Goal: Use online tool/utility: Utilize a website feature to perform a specific function

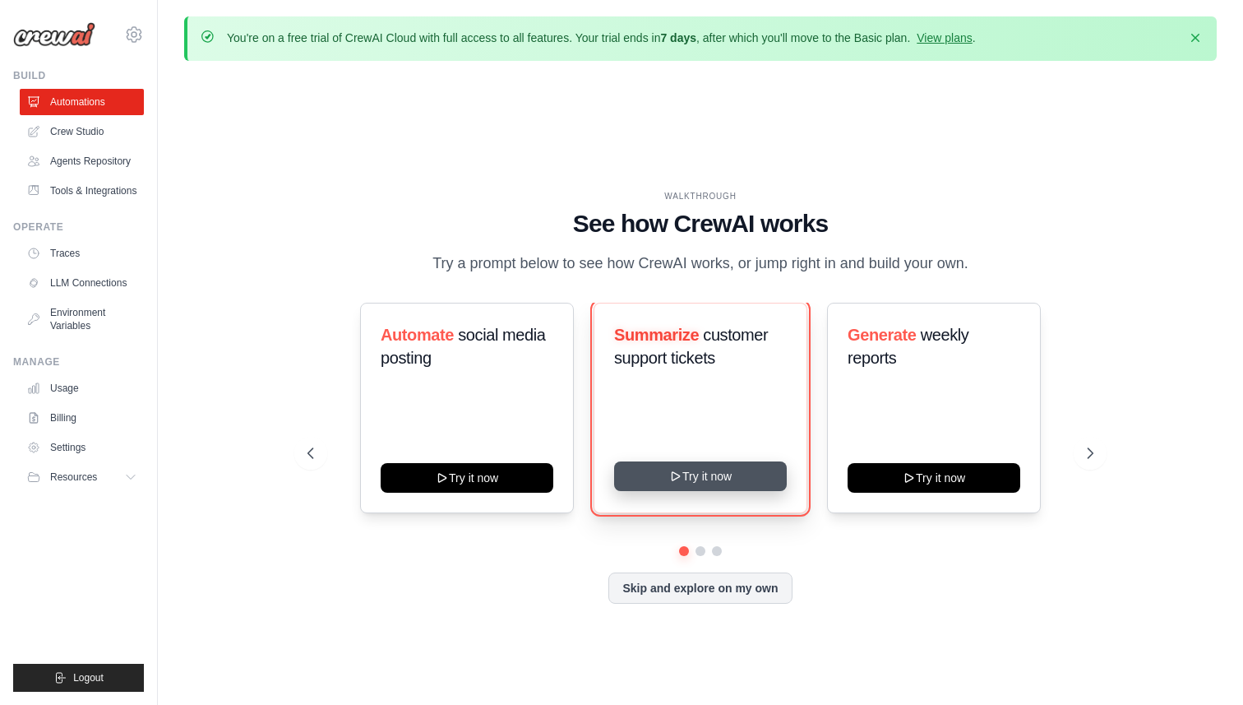
click at [704, 475] on button "Try it now" at bounding box center [700, 476] width 173 height 30
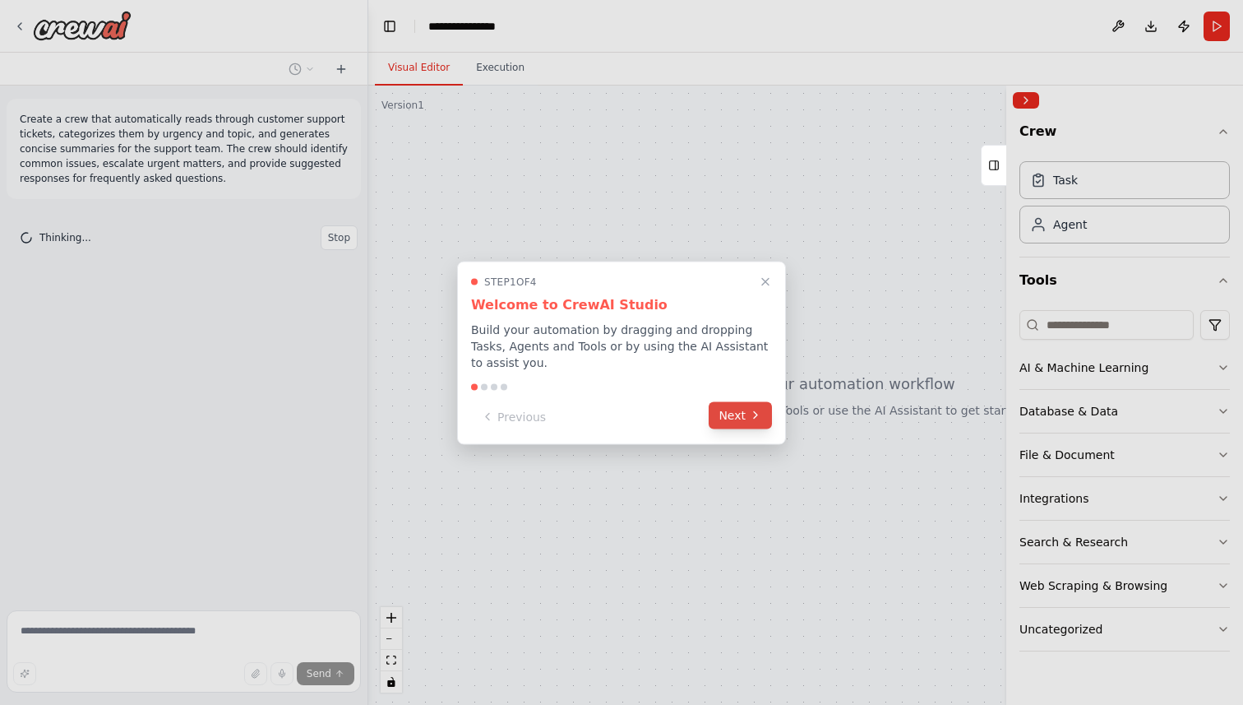
click at [731, 422] on button "Next" at bounding box center [740, 414] width 63 height 27
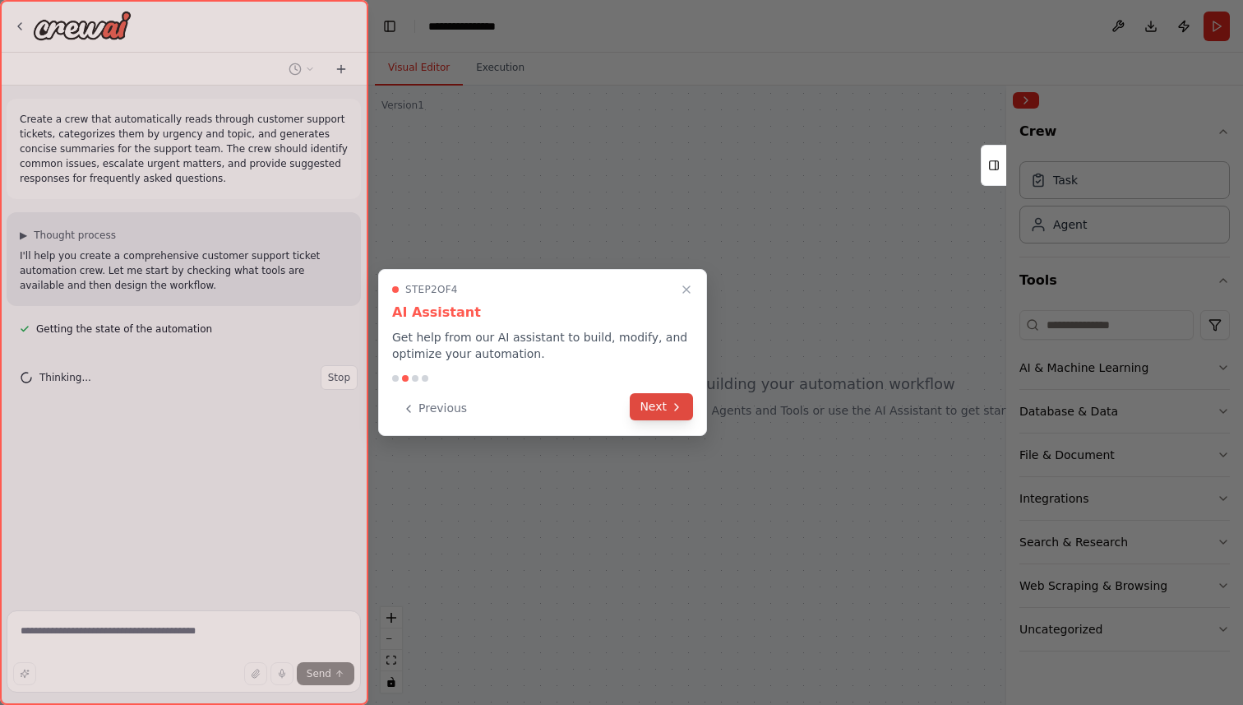
click at [664, 405] on button "Next" at bounding box center [661, 406] width 63 height 27
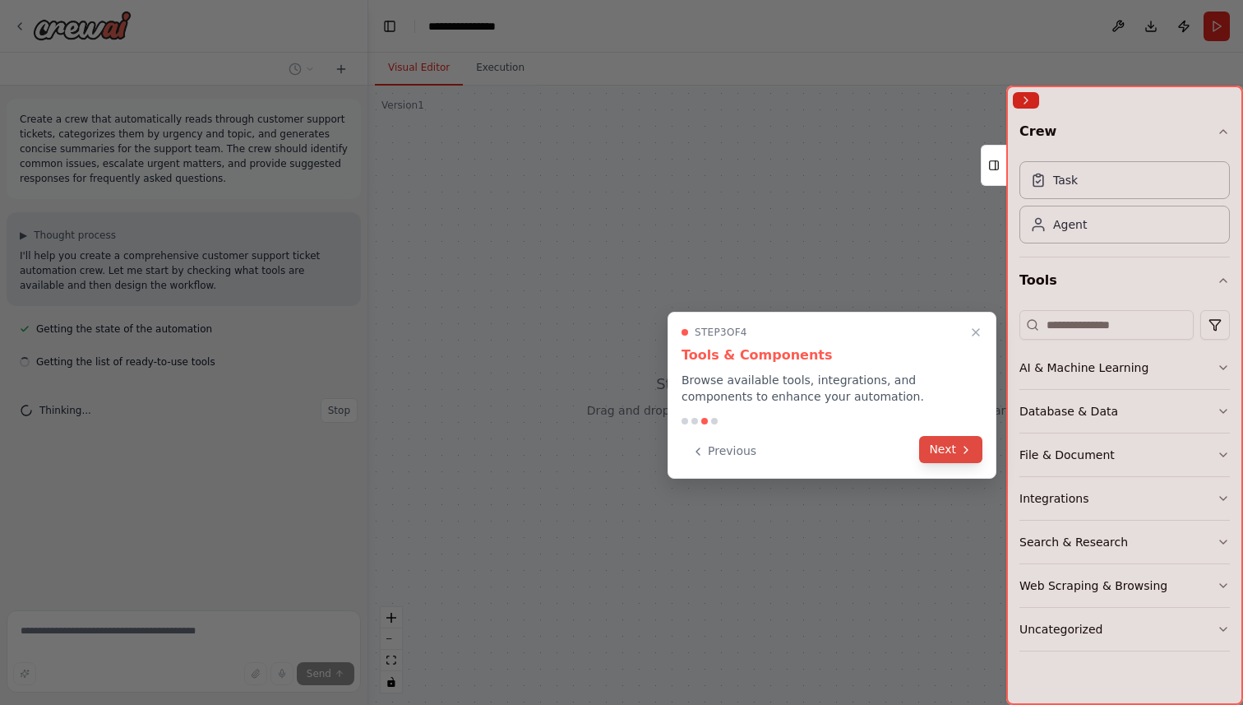
click at [956, 451] on button "Next" at bounding box center [950, 449] width 63 height 27
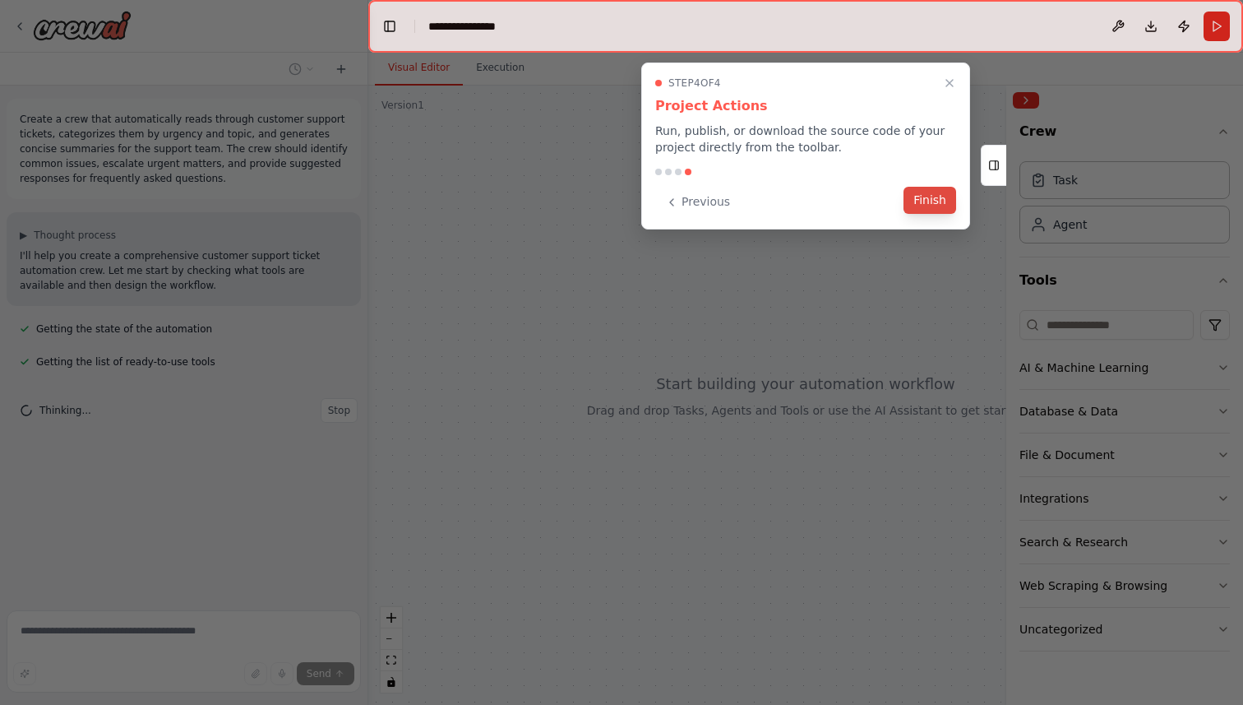
click at [940, 206] on button "Finish" at bounding box center [930, 200] width 53 height 27
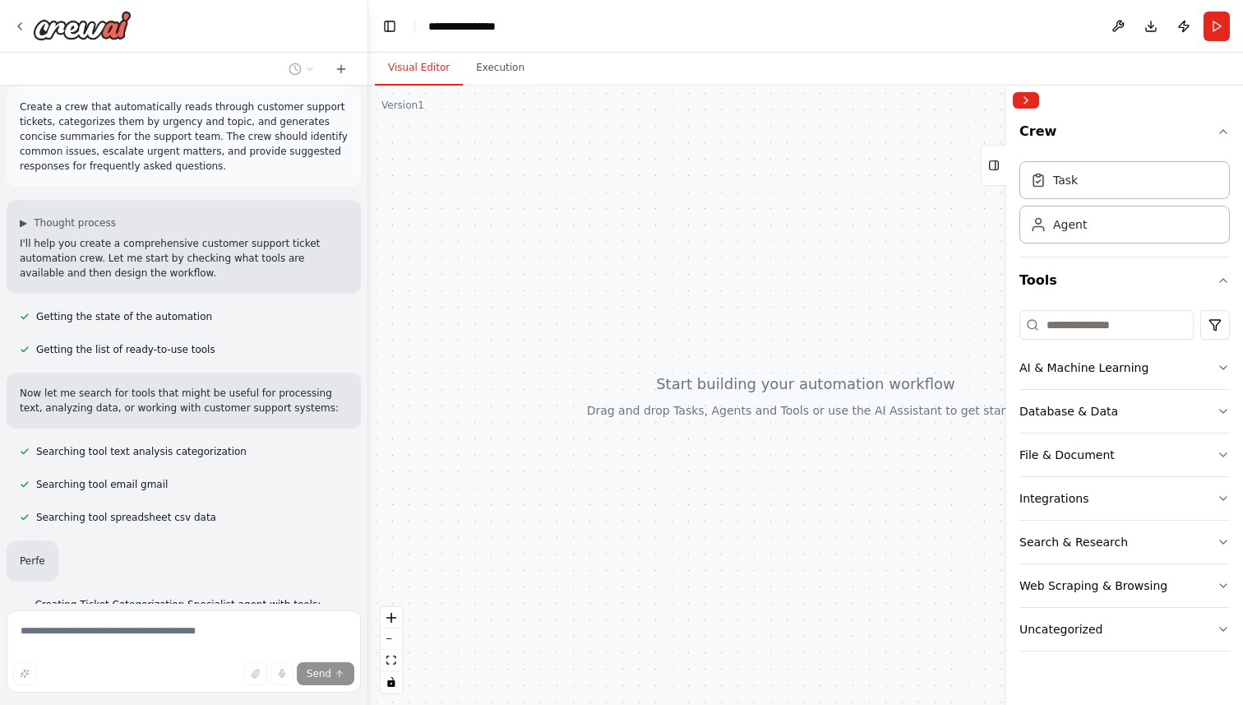
scroll to position [52, 0]
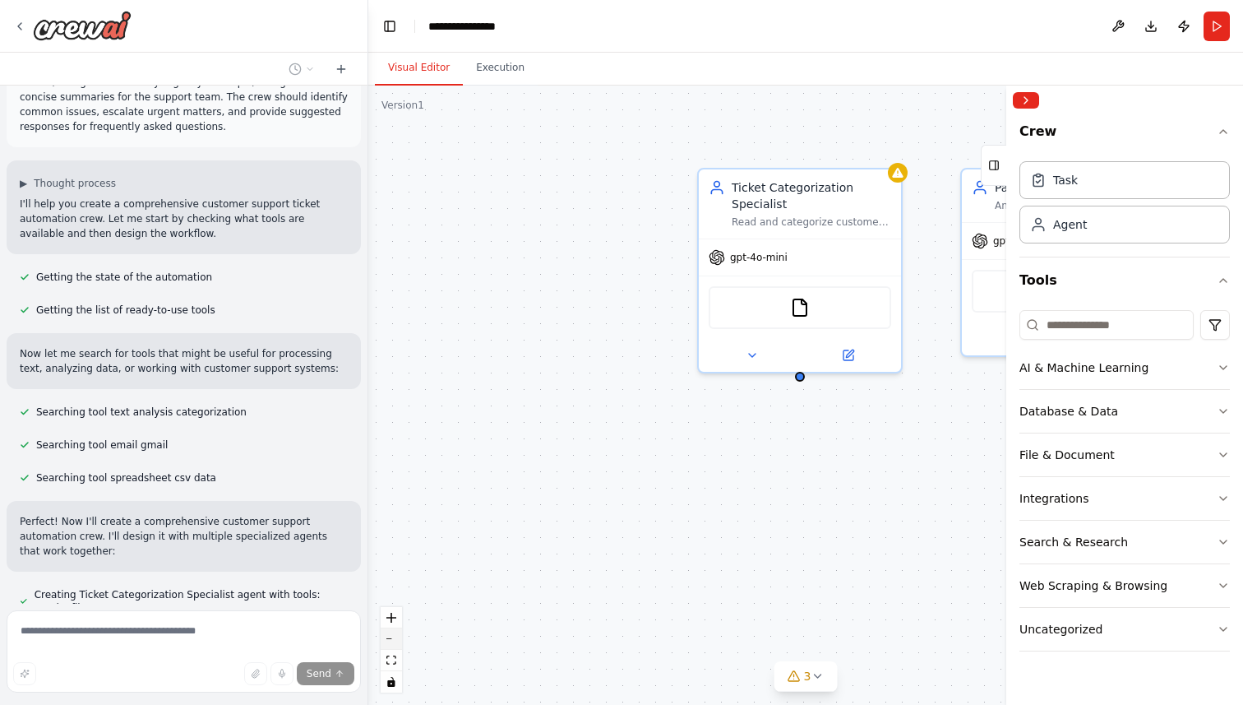
click at [385, 639] on button "zoom out" at bounding box center [391, 638] width 21 height 21
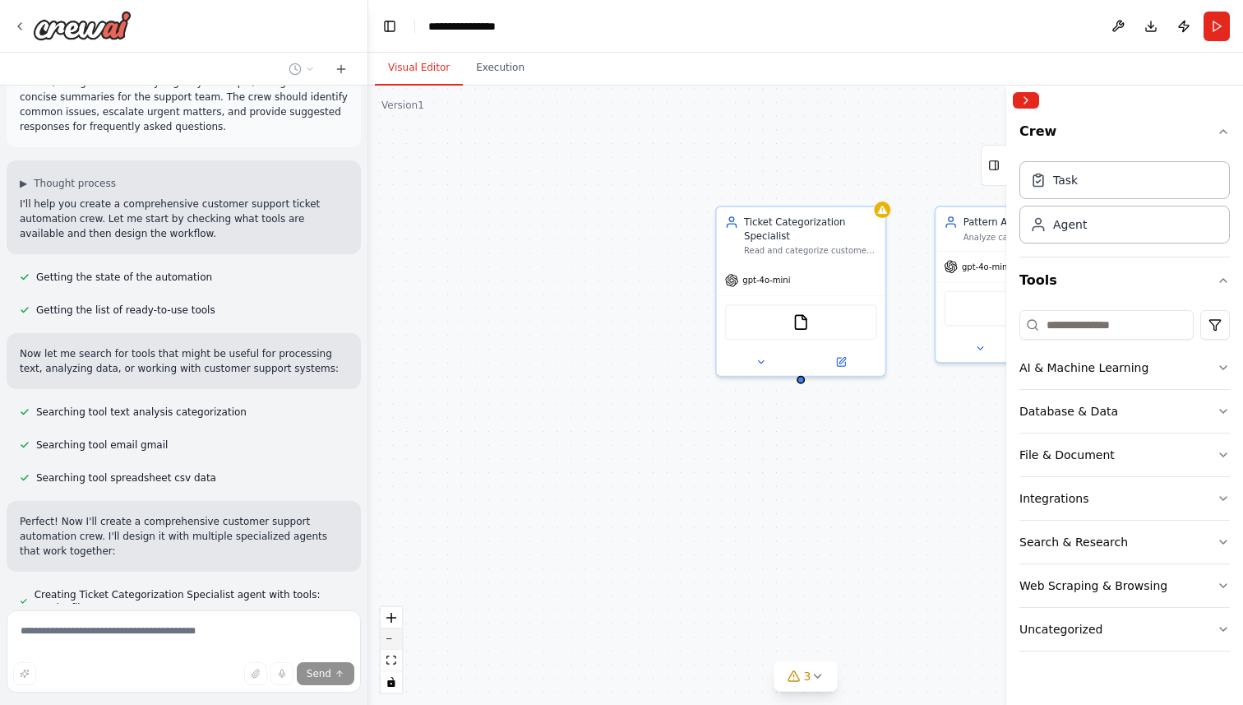
click at [385, 639] on button "zoom out" at bounding box center [391, 638] width 21 height 21
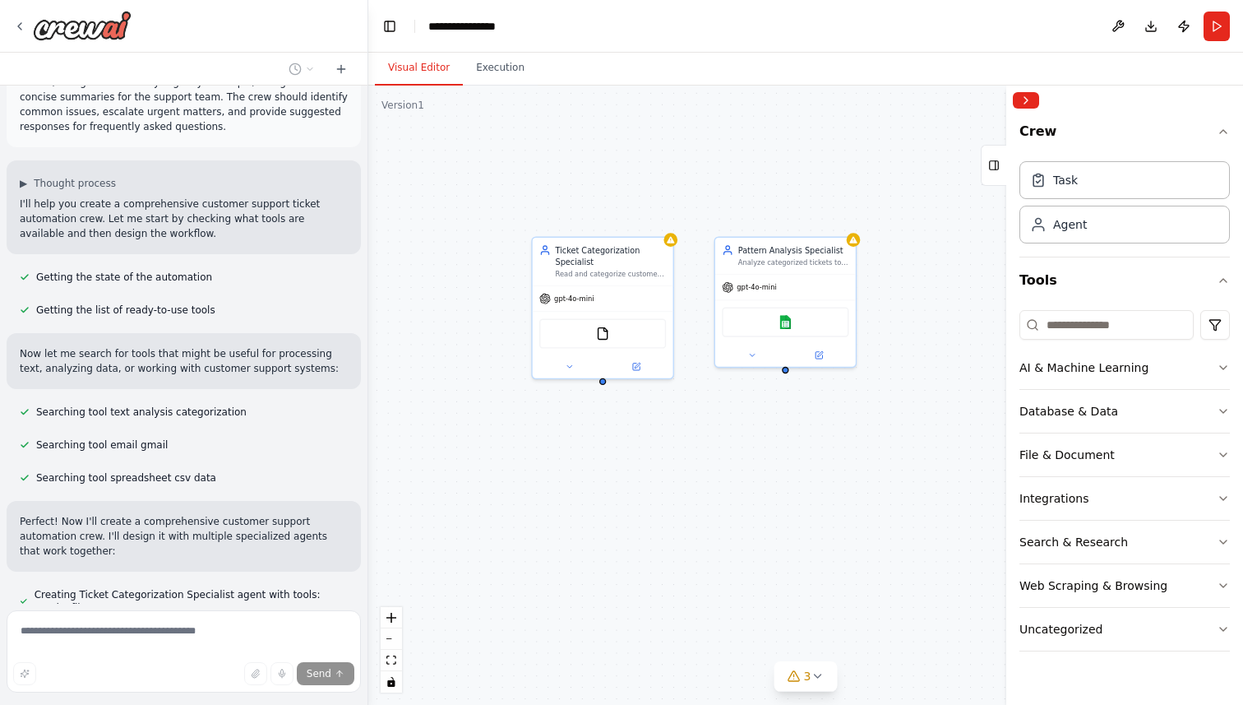
drag, startPoint x: 754, startPoint y: 553, endPoint x: 556, endPoint y: 551, distance: 198.2
click at [556, 552] on div "Ticket Categorization Specialist Read and categorize customer support tickets b…" at bounding box center [805, 395] width 875 height 619
click at [393, 638] on icon "zoom out" at bounding box center [392, 639] width 10 height 2
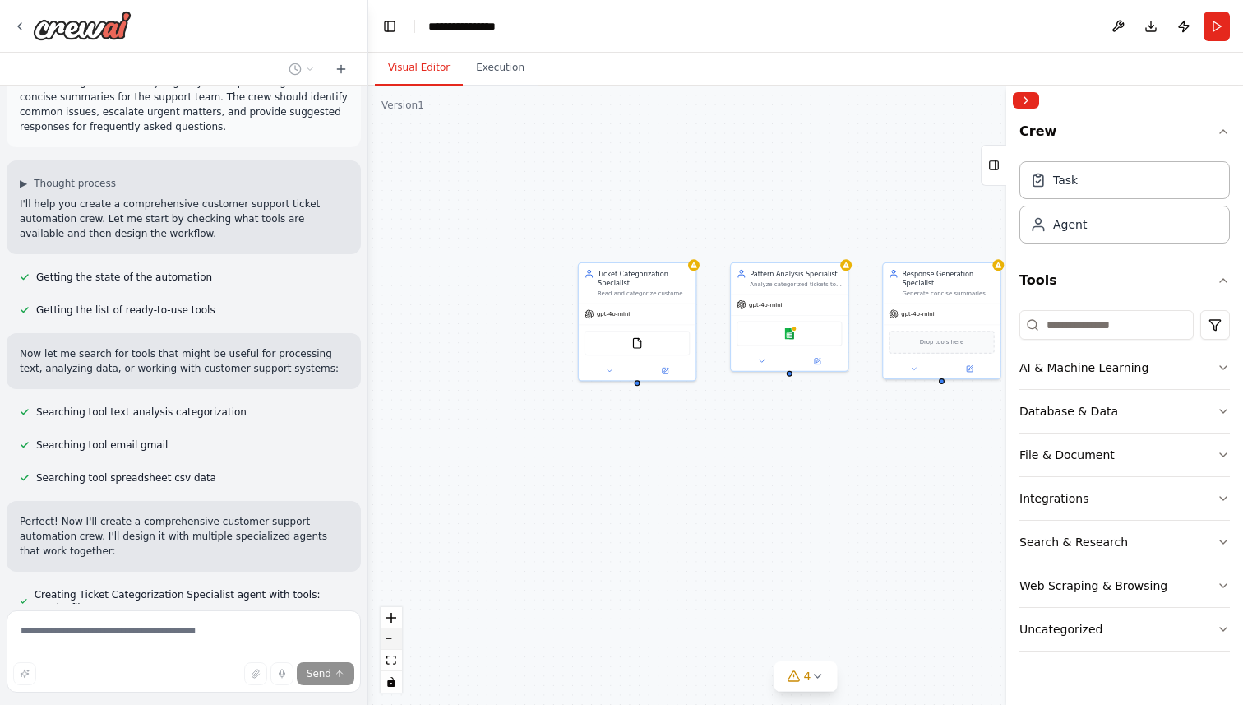
click at [393, 638] on icon "zoom out" at bounding box center [392, 639] width 10 height 2
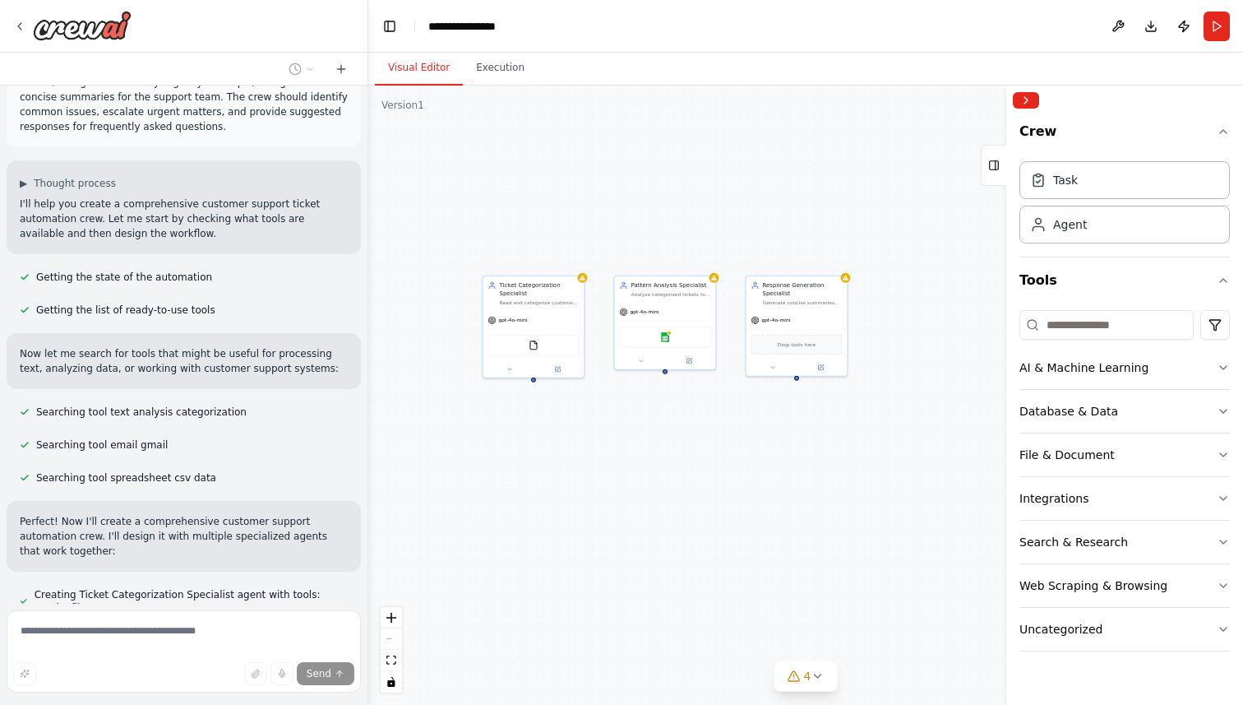
drag, startPoint x: 771, startPoint y: 551, endPoint x: 642, endPoint y: 545, distance: 128.4
click at [642, 545] on div "Ticket Categorization Specialist Read and categorize customer support tickets b…" at bounding box center [805, 395] width 875 height 619
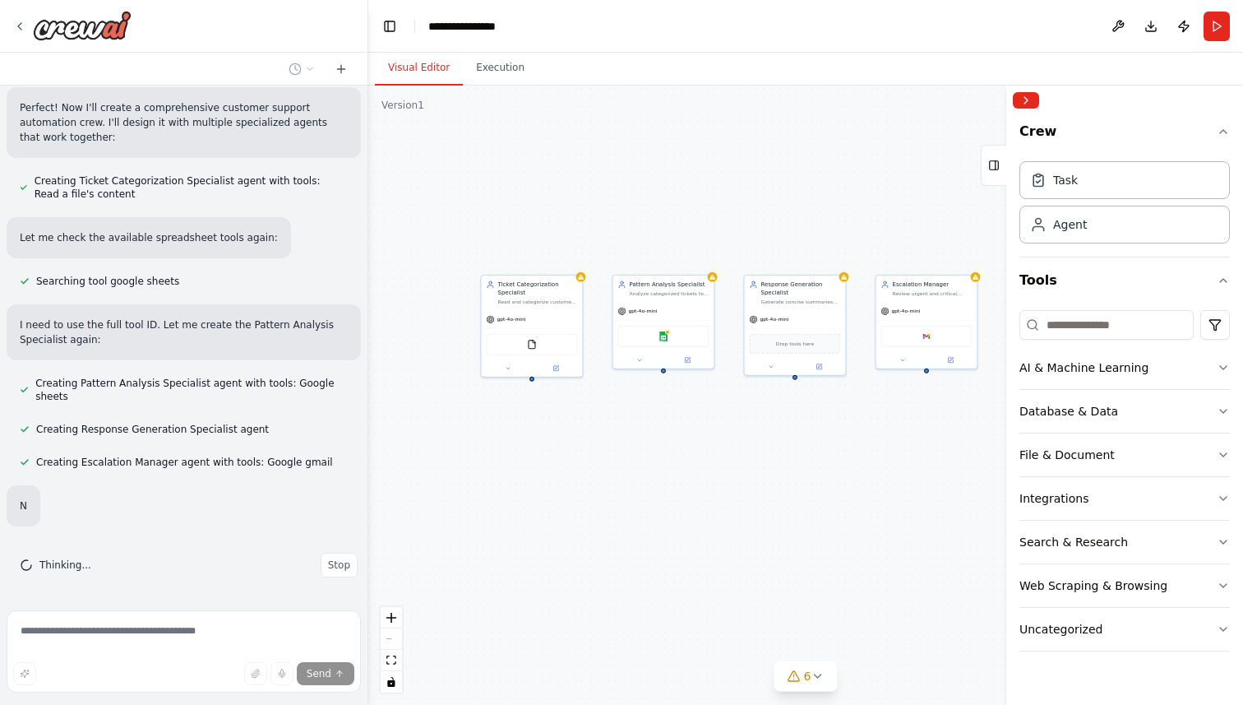
scroll to position [498, 0]
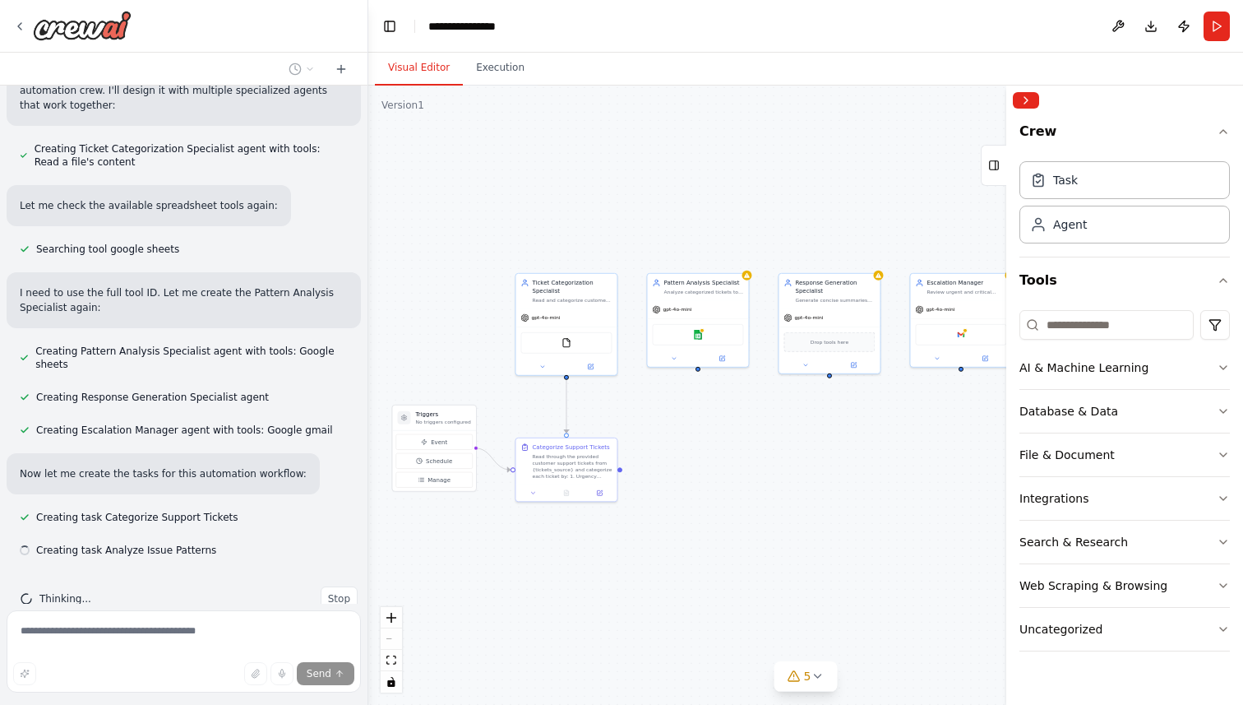
drag, startPoint x: 449, startPoint y: 521, endPoint x: 484, endPoint y: 517, distance: 34.8
click at [484, 518] on div ".deletable-edge-delete-btn { width: 20px; height: 20px; border: 0px solid #ffff…" at bounding box center [805, 395] width 875 height 619
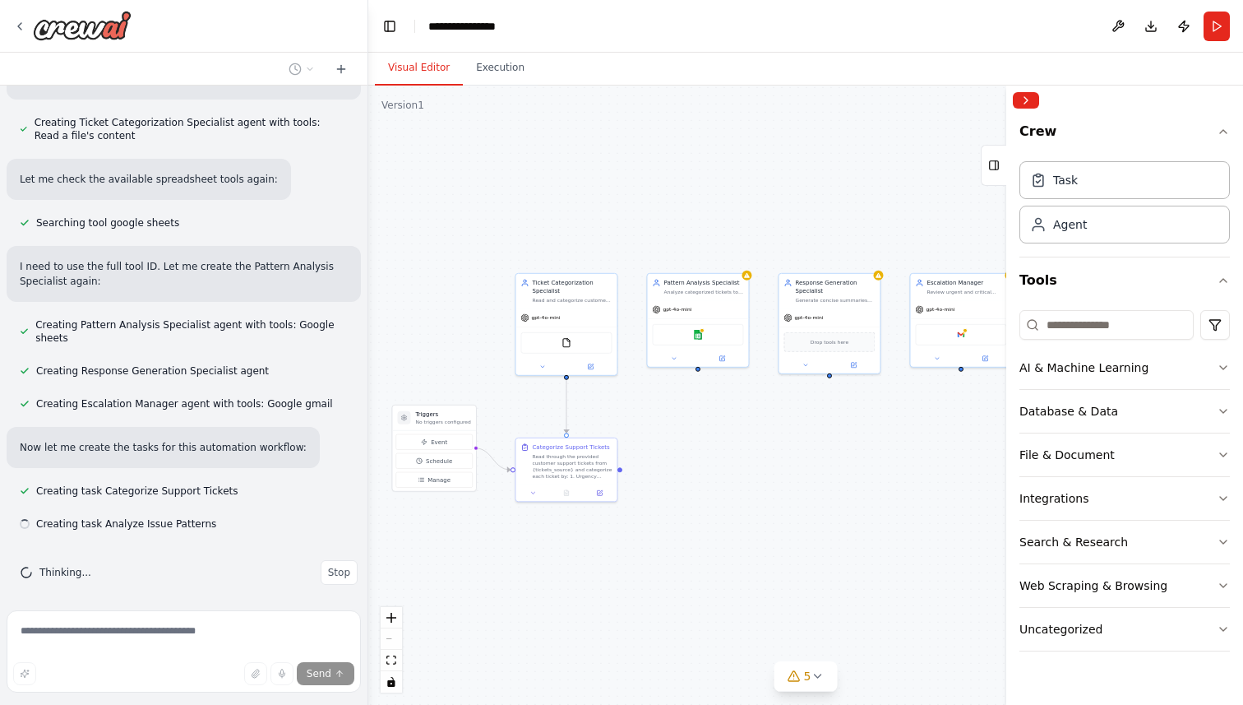
scroll to position [530, 0]
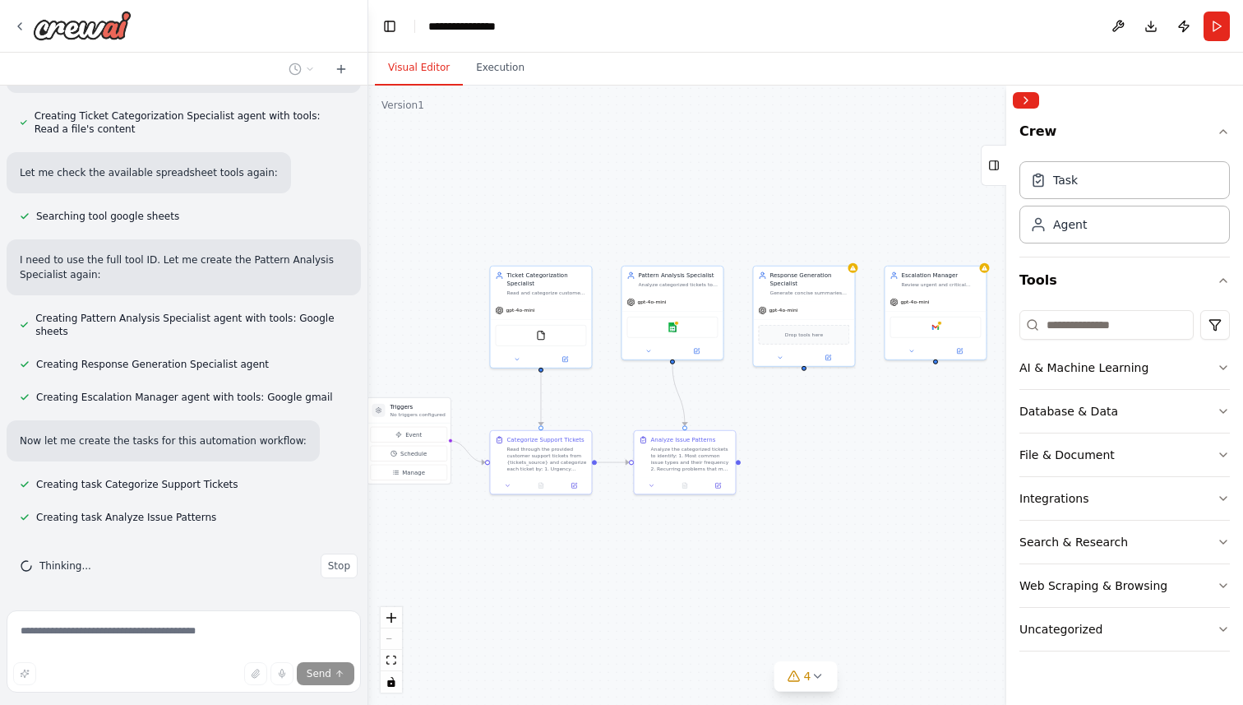
drag, startPoint x: 470, startPoint y: 517, endPoint x: 445, endPoint y: 510, distance: 26.5
click at [445, 510] on div ".deletable-edge-delete-btn { width: 20px; height: 20px; border: 0px solid #ffff…" at bounding box center [805, 395] width 875 height 619
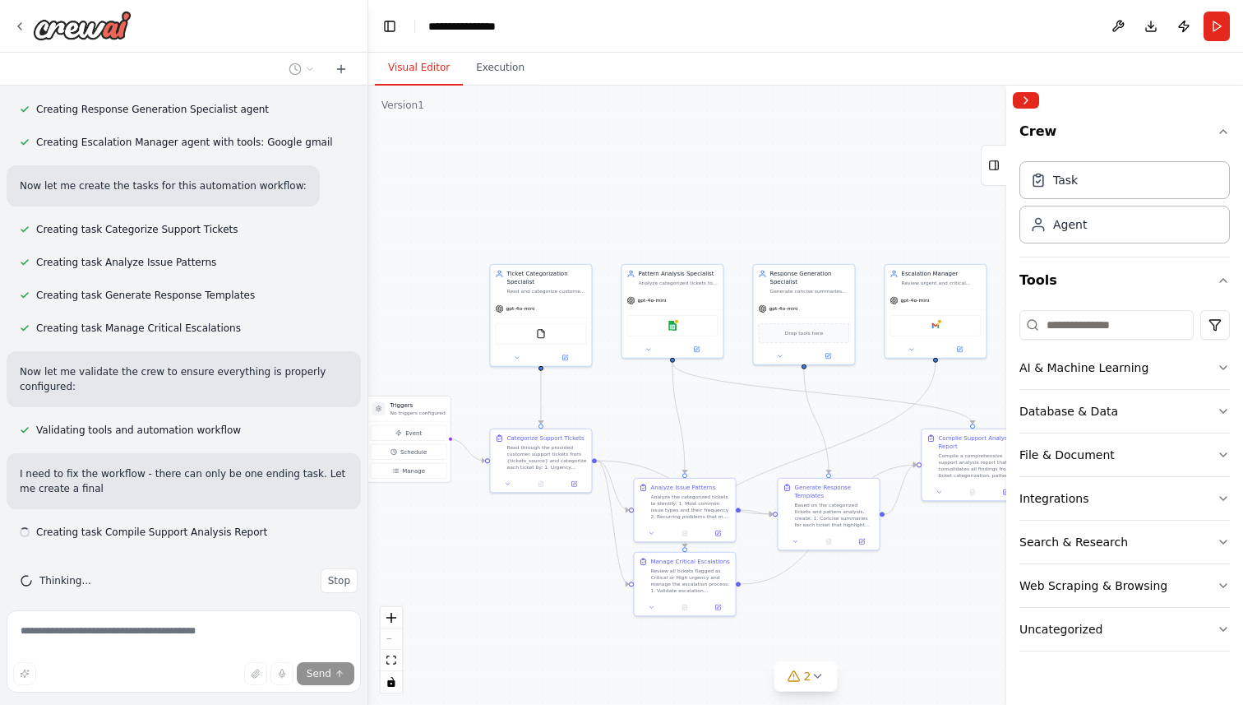
scroll to position [800, 0]
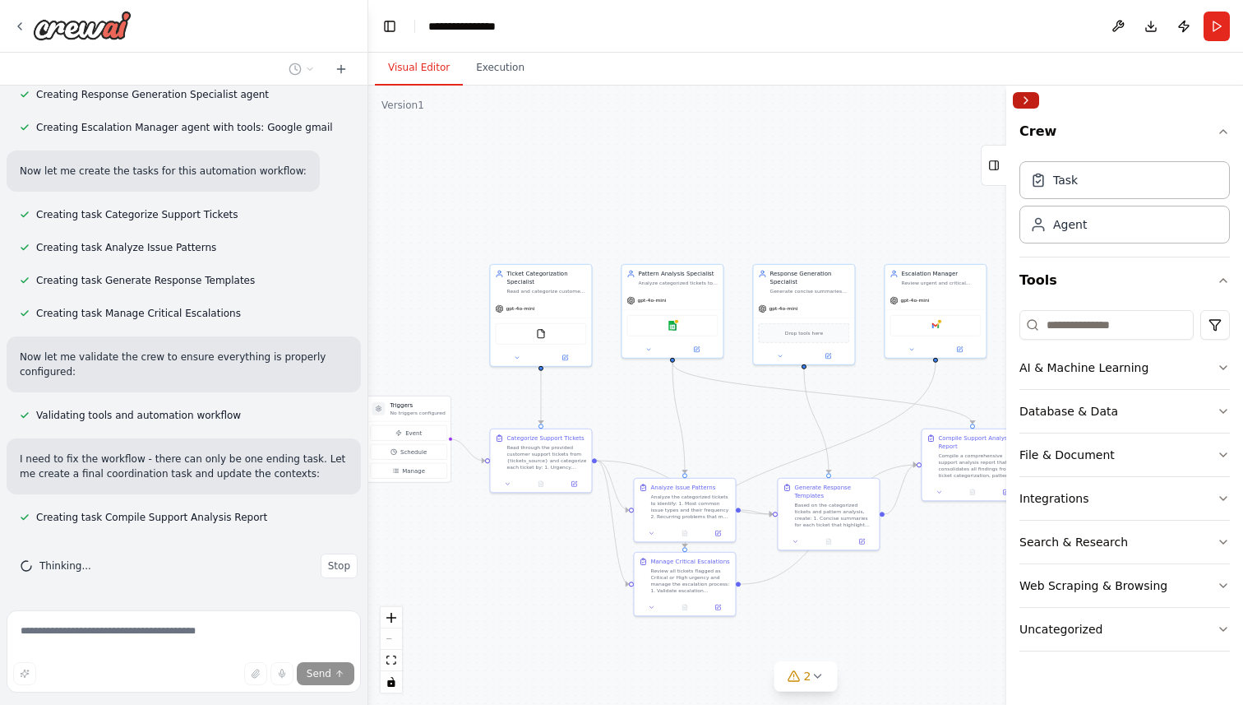
click at [1025, 104] on button "Collapse right sidebar" at bounding box center [1026, 100] width 26 height 16
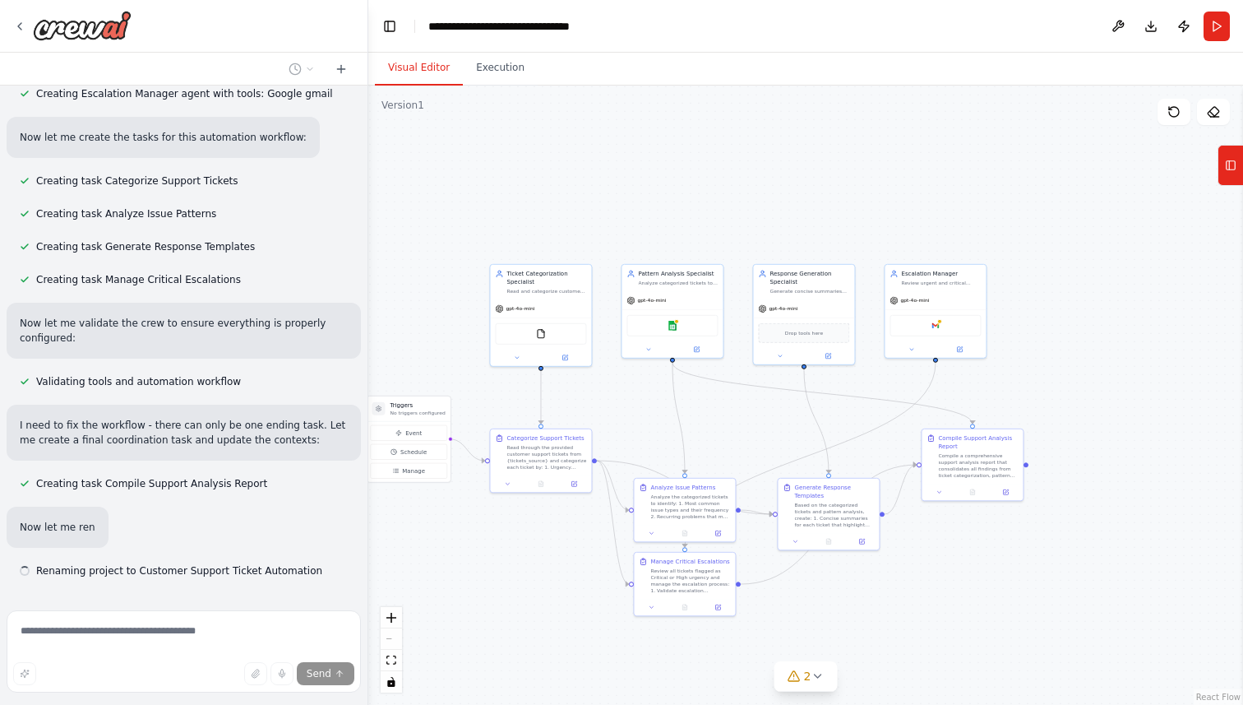
scroll to position [840, 0]
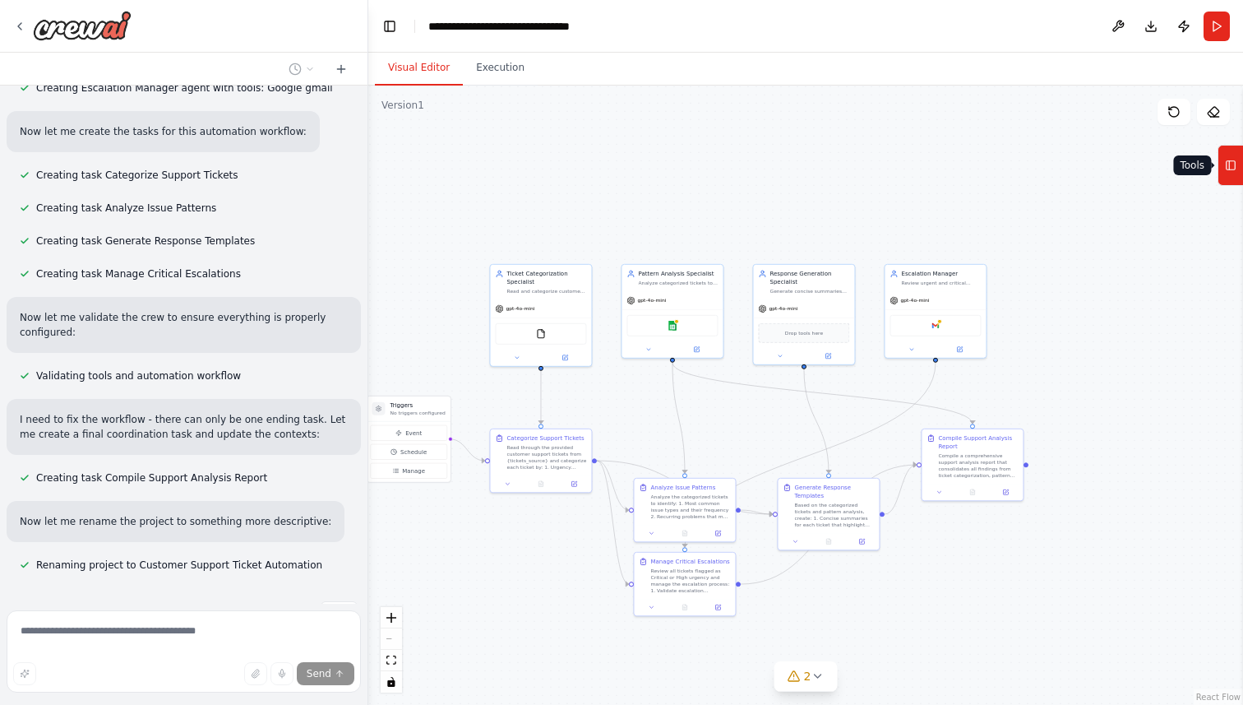
click at [1231, 174] on icon at bounding box center [1231, 165] width 12 height 26
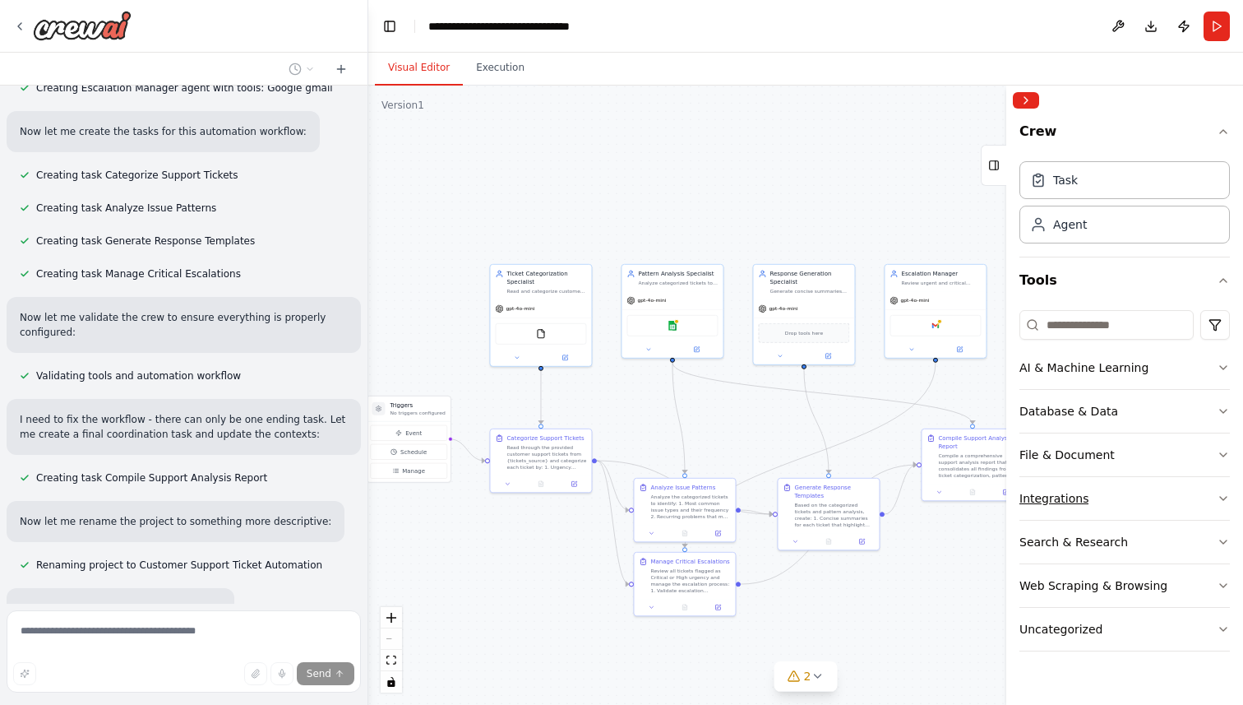
click at [1213, 502] on button "Integrations" at bounding box center [1125, 498] width 211 height 43
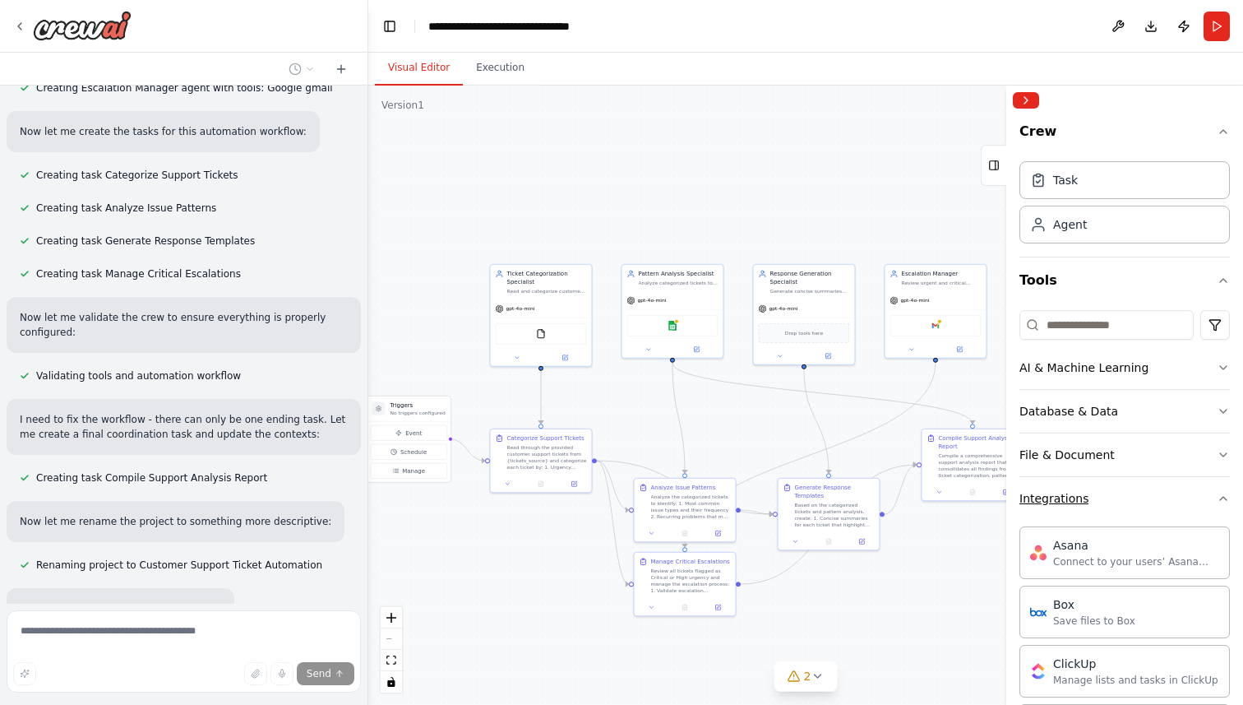
click at [1213, 502] on button "Integrations" at bounding box center [1125, 498] width 211 height 43
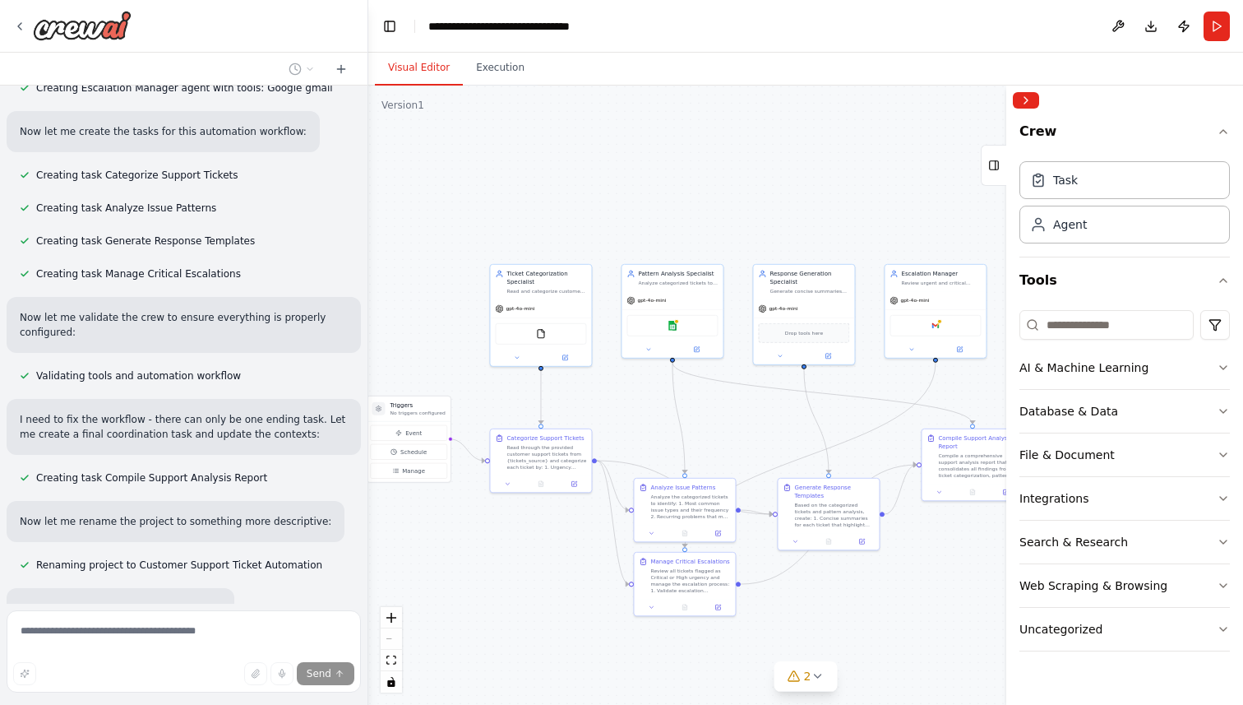
click at [1234, 377] on div "Crew Task Agent Tools AI & Machine Learning Database & Data File & Document Int…" at bounding box center [1125, 410] width 237 height 590
click at [1231, 374] on div "Crew Task Agent Tools AI & Machine Learning Database & Data File & Document Int…" at bounding box center [1125, 410] width 237 height 590
click at [1216, 369] on button "AI & Machine Learning" at bounding box center [1125, 367] width 211 height 43
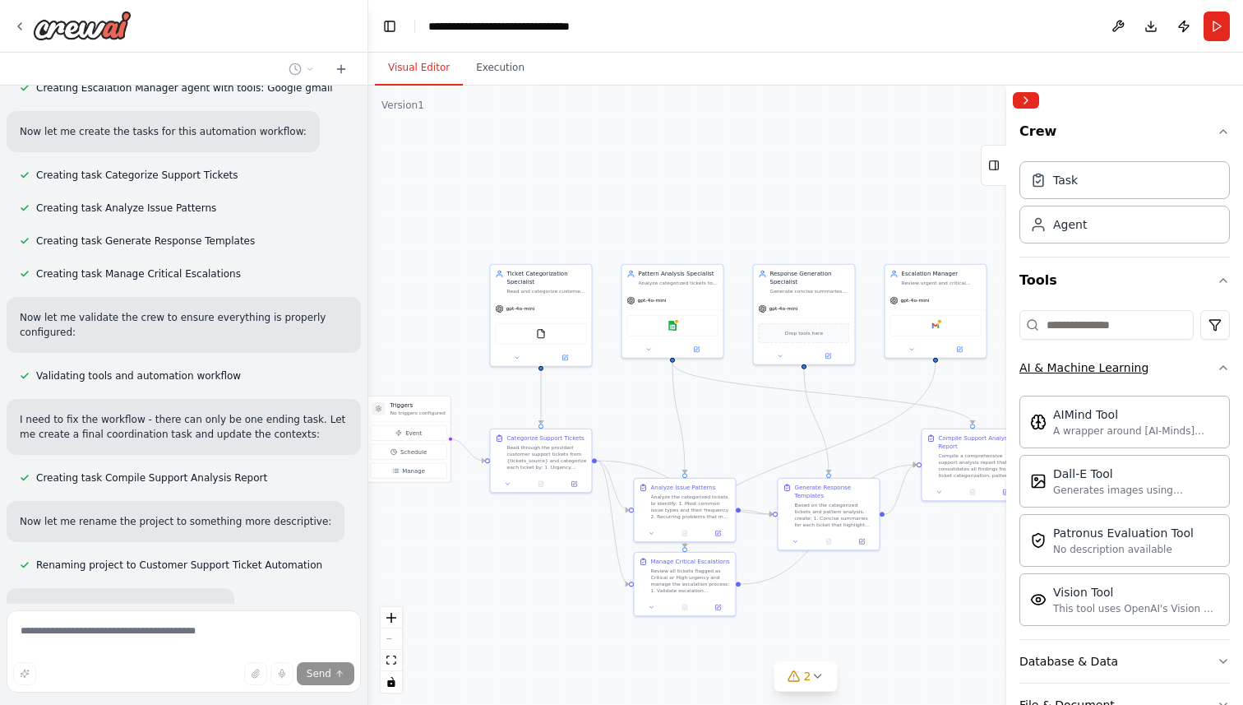
click at [1216, 369] on button "AI & Machine Learning" at bounding box center [1125, 367] width 211 height 43
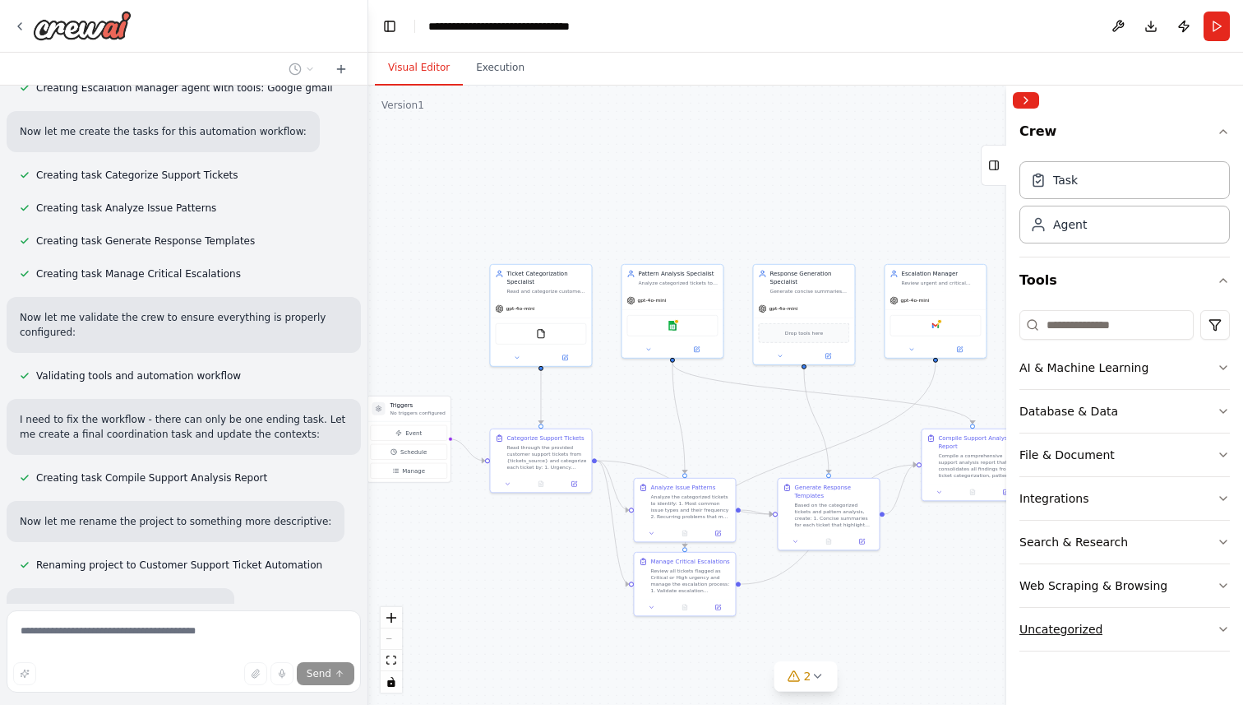
click at [1197, 624] on button "Uncategorized" at bounding box center [1125, 629] width 211 height 43
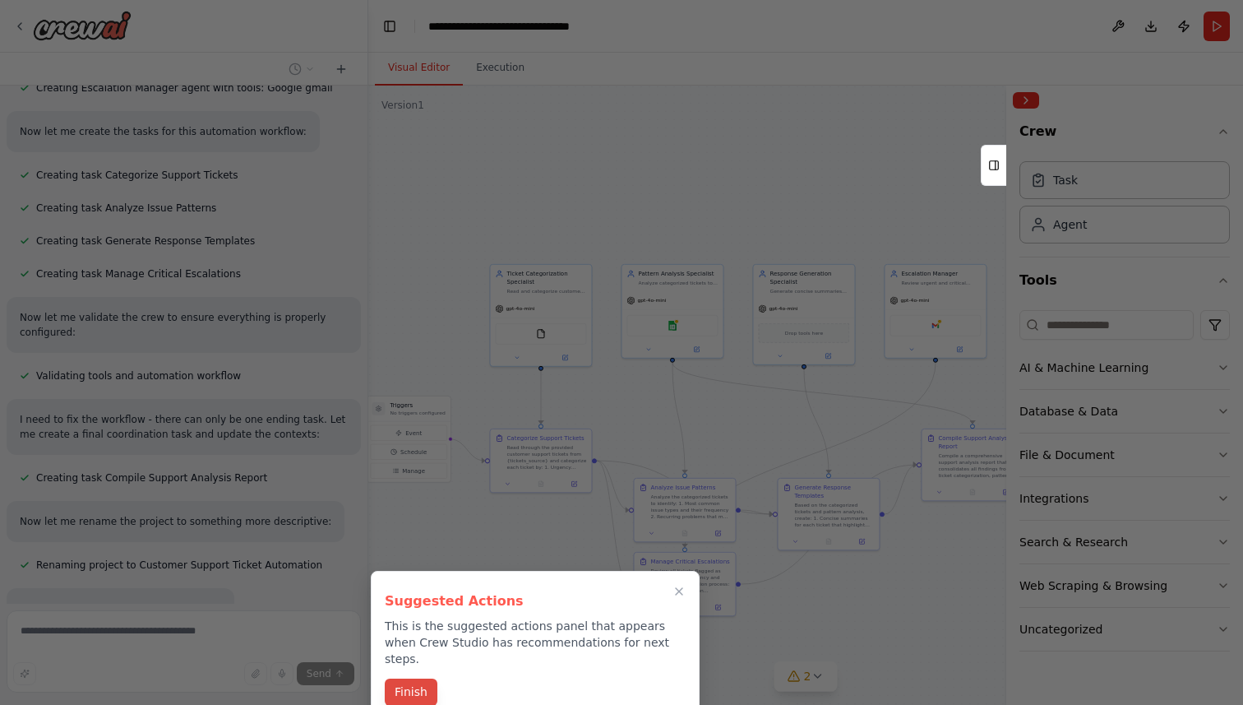
click at [405, 678] on button "Finish" at bounding box center [411, 691] width 53 height 27
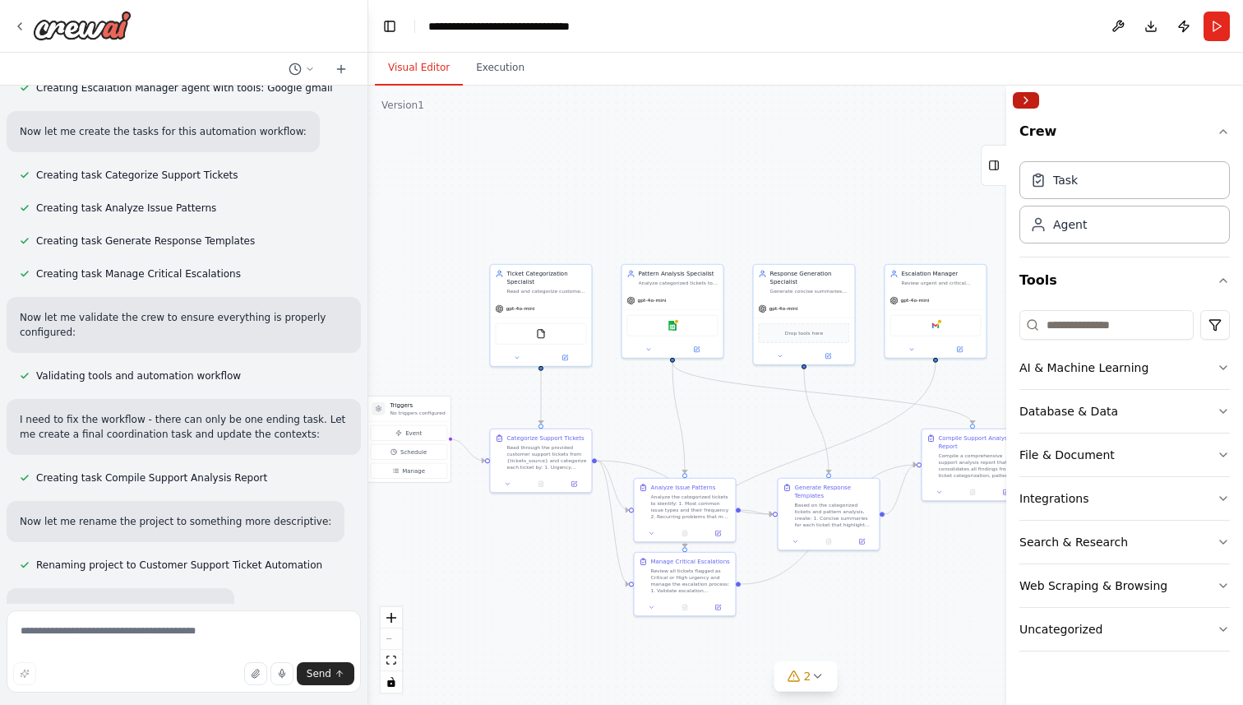
click at [1028, 106] on button "Collapse right sidebar" at bounding box center [1026, 100] width 26 height 16
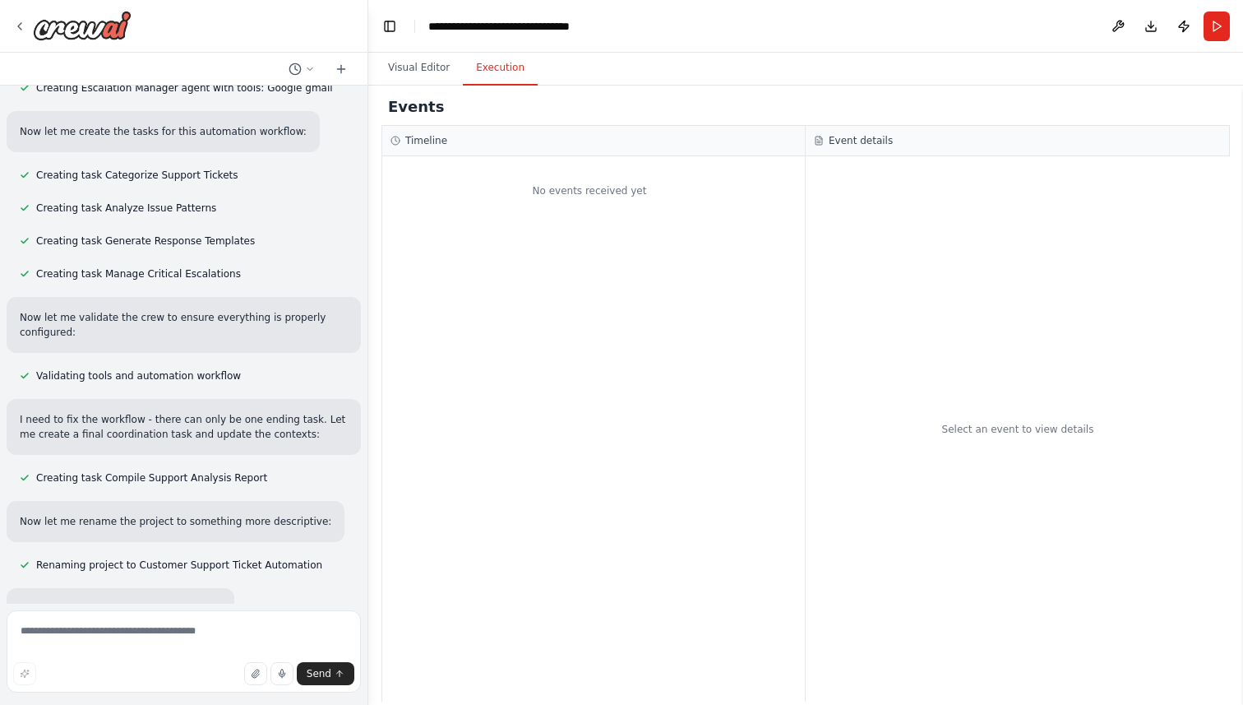
click at [507, 84] on button "Execution" at bounding box center [500, 68] width 75 height 35
click at [419, 63] on button "Visual Editor" at bounding box center [419, 68] width 88 height 35
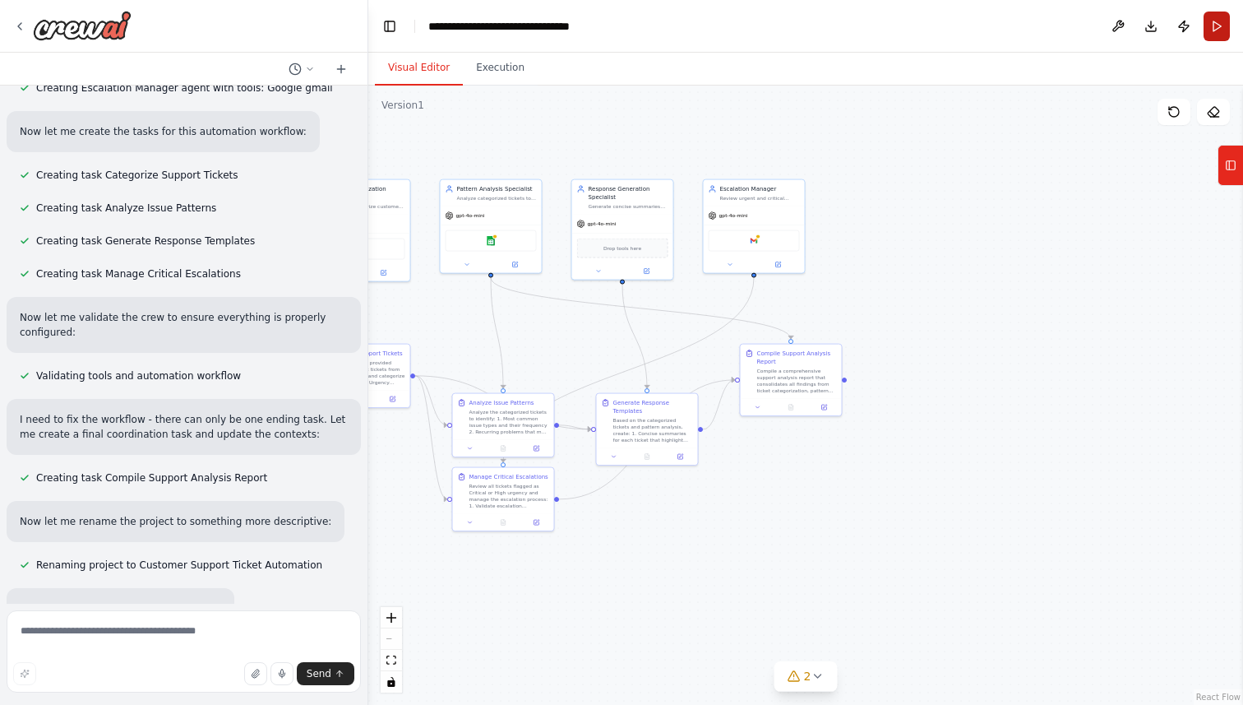
click at [1220, 25] on button "Run" at bounding box center [1217, 27] width 26 height 30
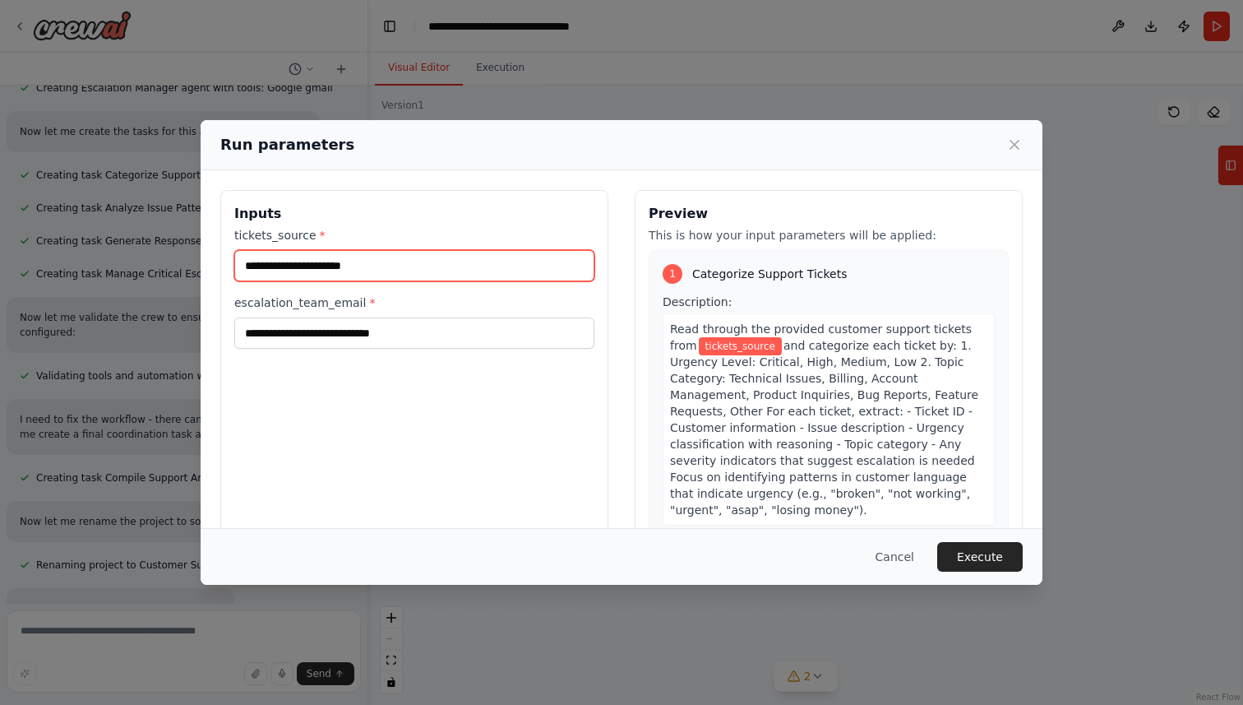
click at [428, 278] on input "tickets_source *" at bounding box center [414, 265] width 360 height 31
type input "*******"
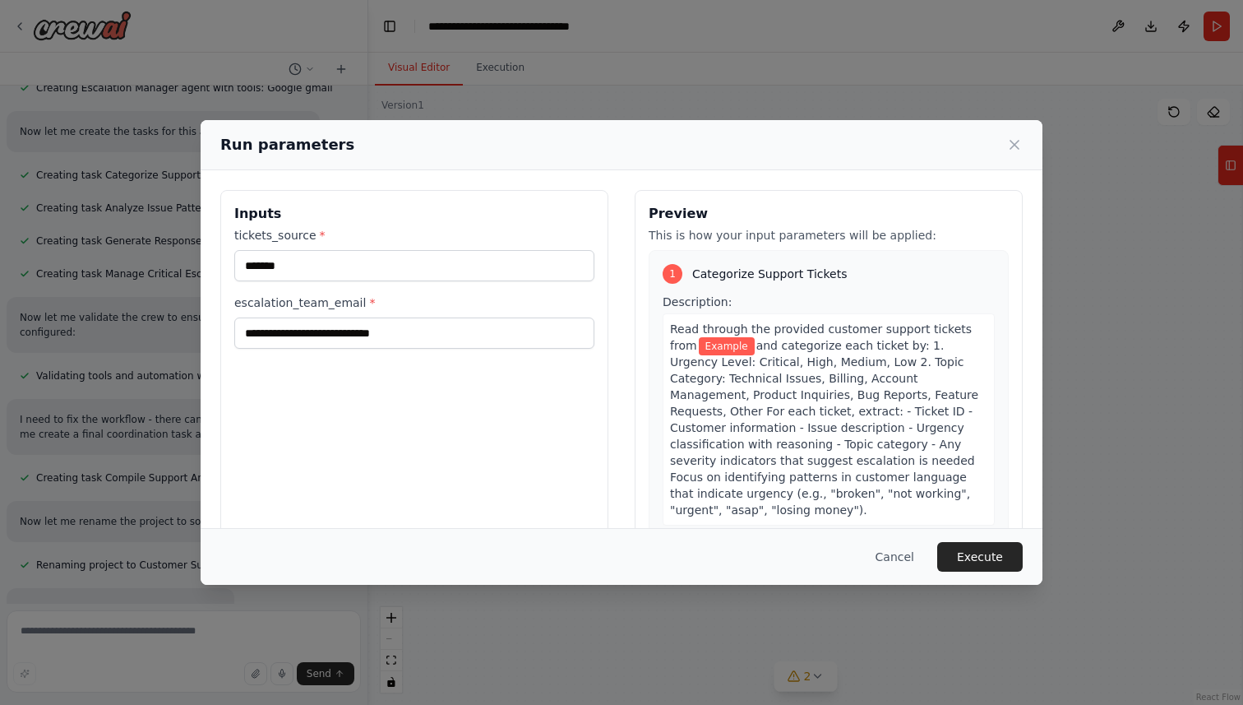
click at [401, 297] on label "escalation_team_email *" at bounding box center [414, 302] width 360 height 16
click at [401, 317] on input "escalation_team_email *" at bounding box center [414, 332] width 360 height 31
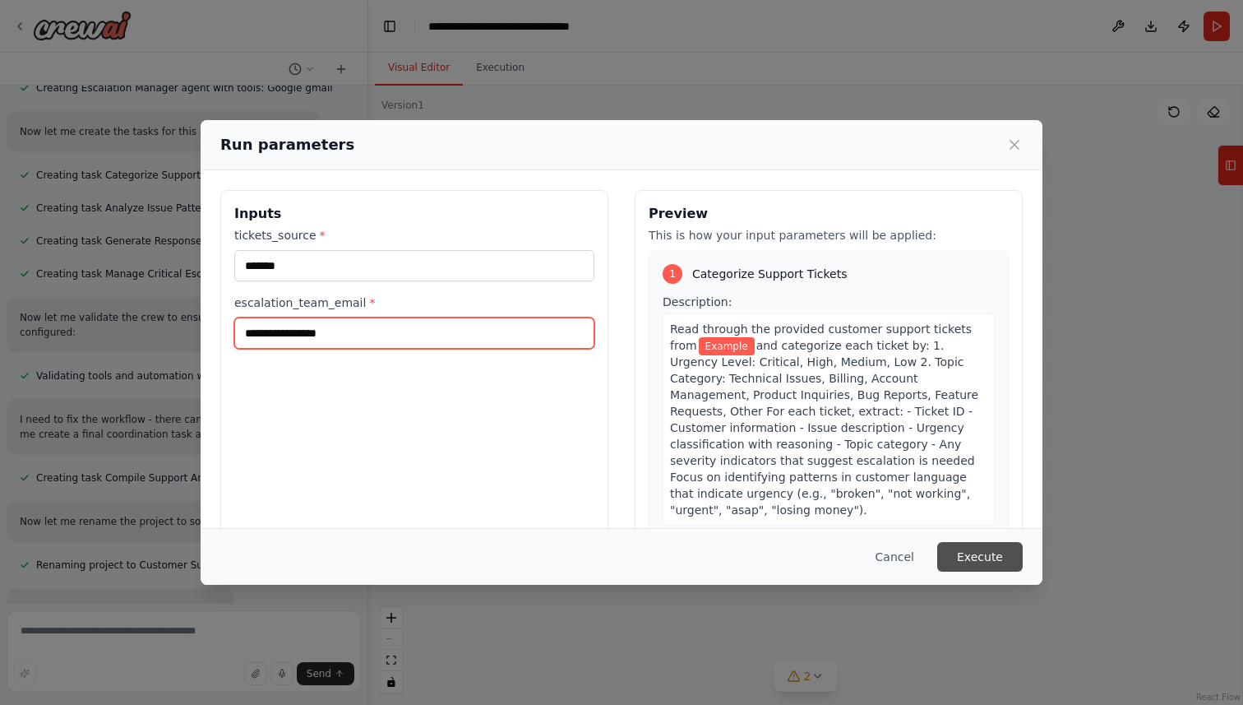
type input "**********"
click at [988, 549] on button "Execute" at bounding box center [980, 557] width 86 height 30
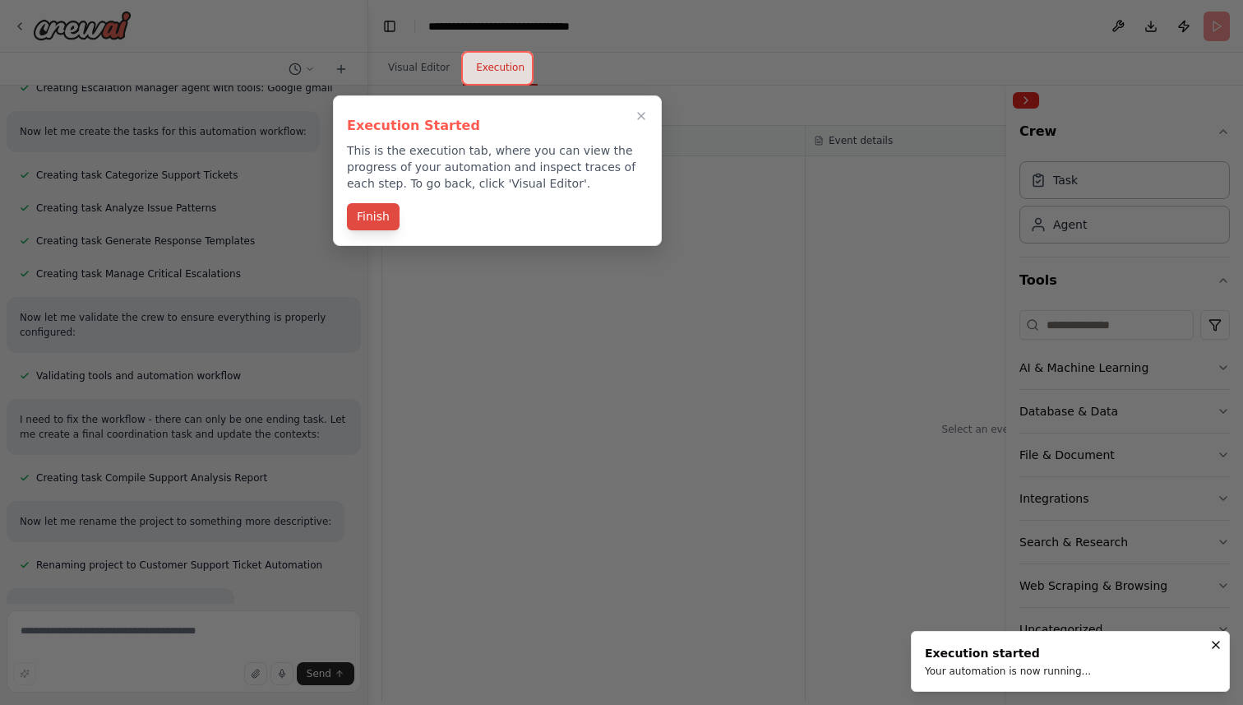
click at [384, 219] on button "Finish" at bounding box center [373, 216] width 53 height 27
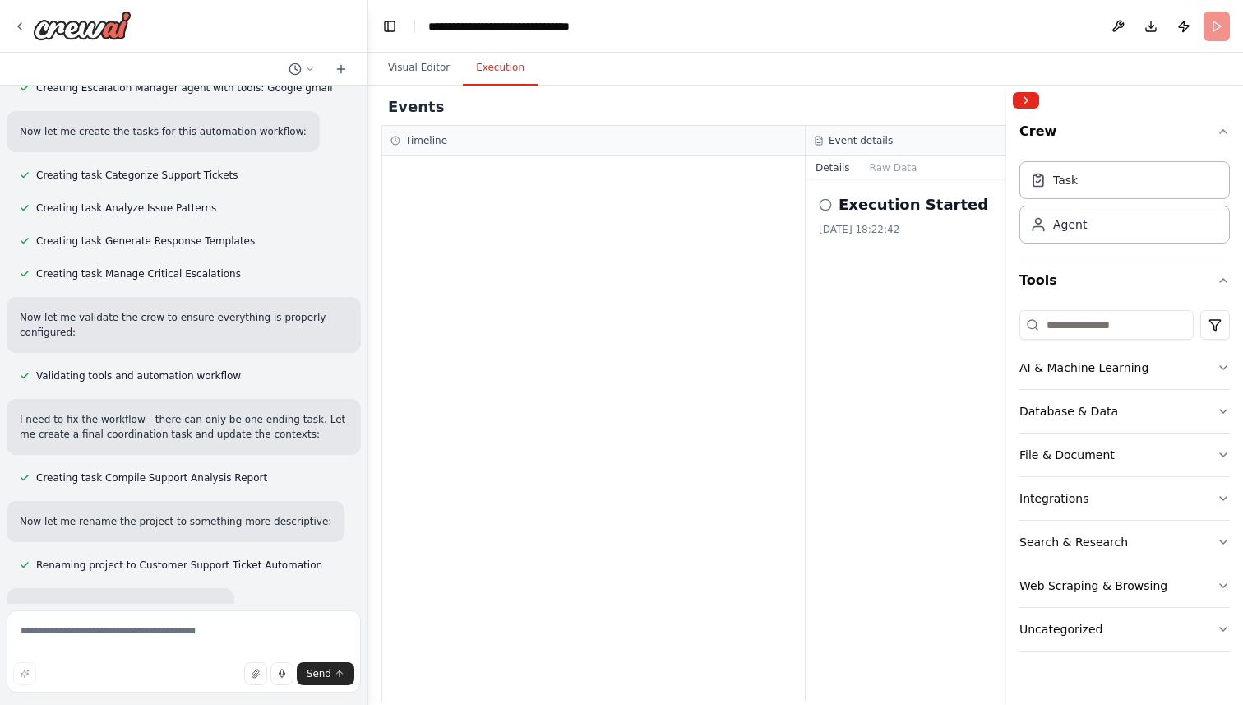
click at [822, 207] on icon at bounding box center [825, 204] width 13 height 13
click at [831, 204] on icon at bounding box center [825, 204] width 13 height 13
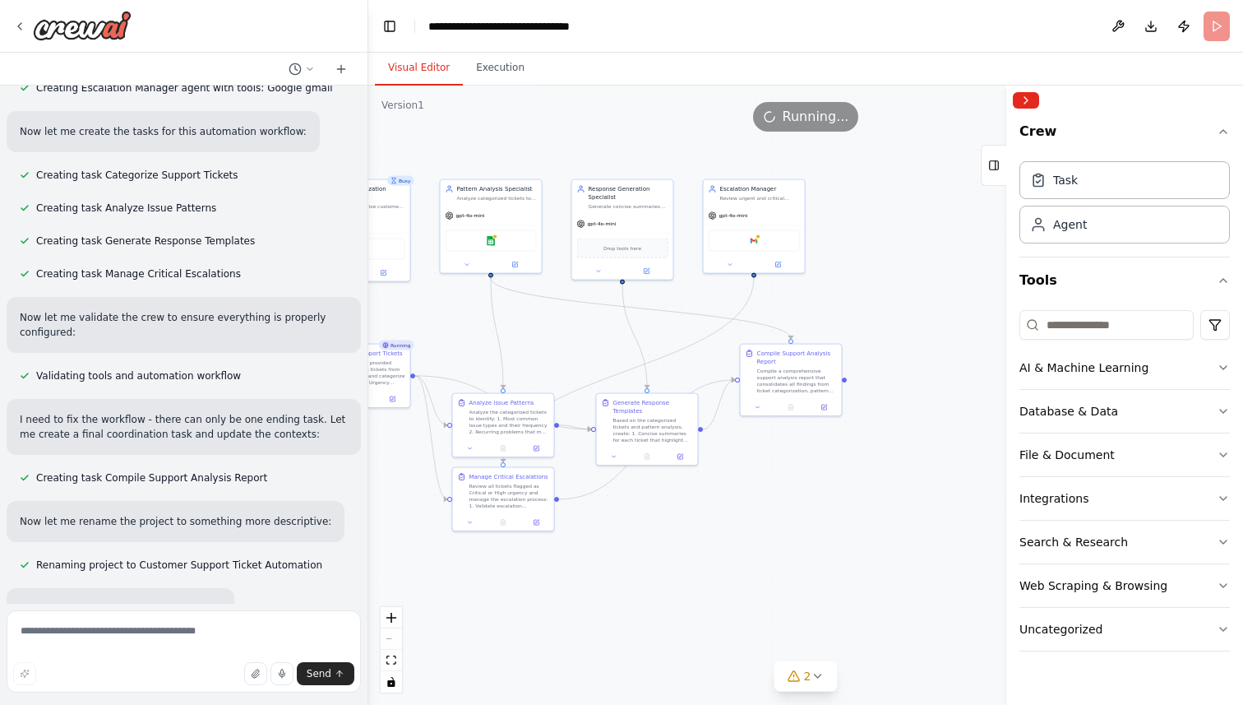
click at [436, 72] on button "Visual Editor" at bounding box center [419, 68] width 88 height 35
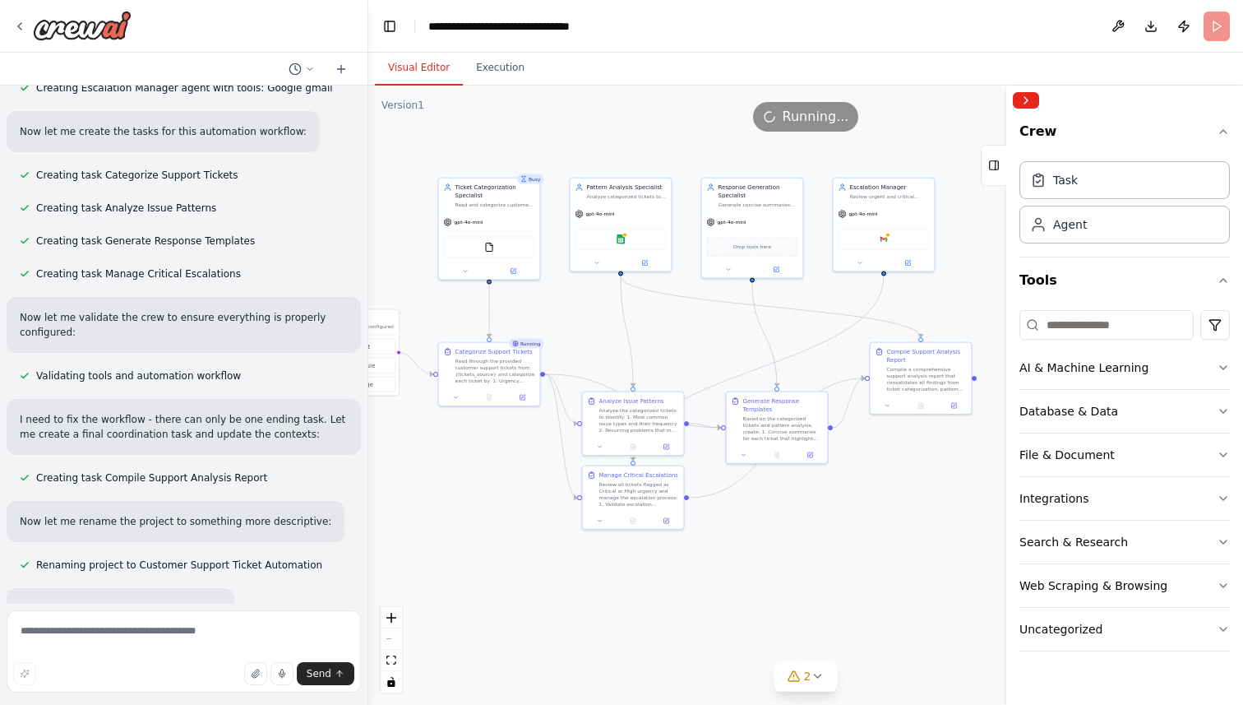
drag, startPoint x: 564, startPoint y: 352, endPoint x: 694, endPoint y: 350, distance: 129.9
click at [694, 350] on div ".deletable-edge-delete-btn { width: 20px; height: 20px; border: 0px solid #ffff…" at bounding box center [805, 395] width 875 height 619
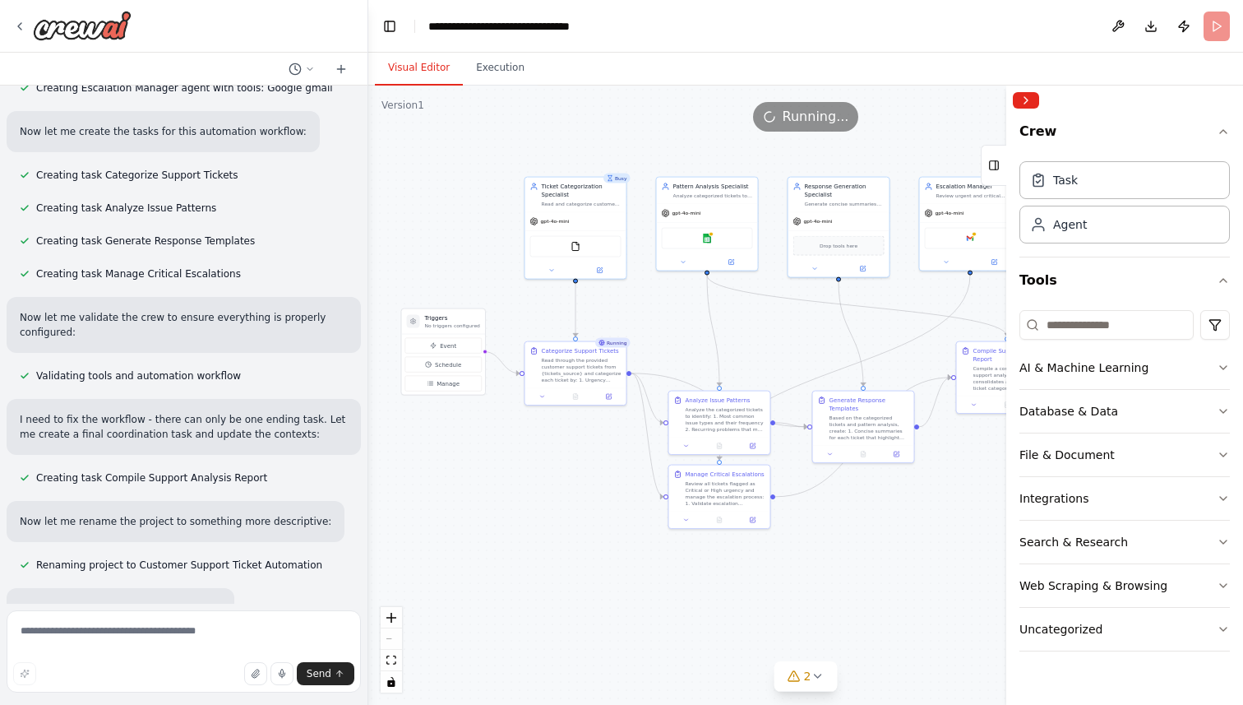
drag, startPoint x: 694, startPoint y: 350, endPoint x: 780, endPoint y: 350, distance: 86.4
click at [780, 350] on div ".deletable-edge-delete-btn { width: 20px; height: 20px; border: 0px solid #ffff…" at bounding box center [805, 395] width 875 height 619
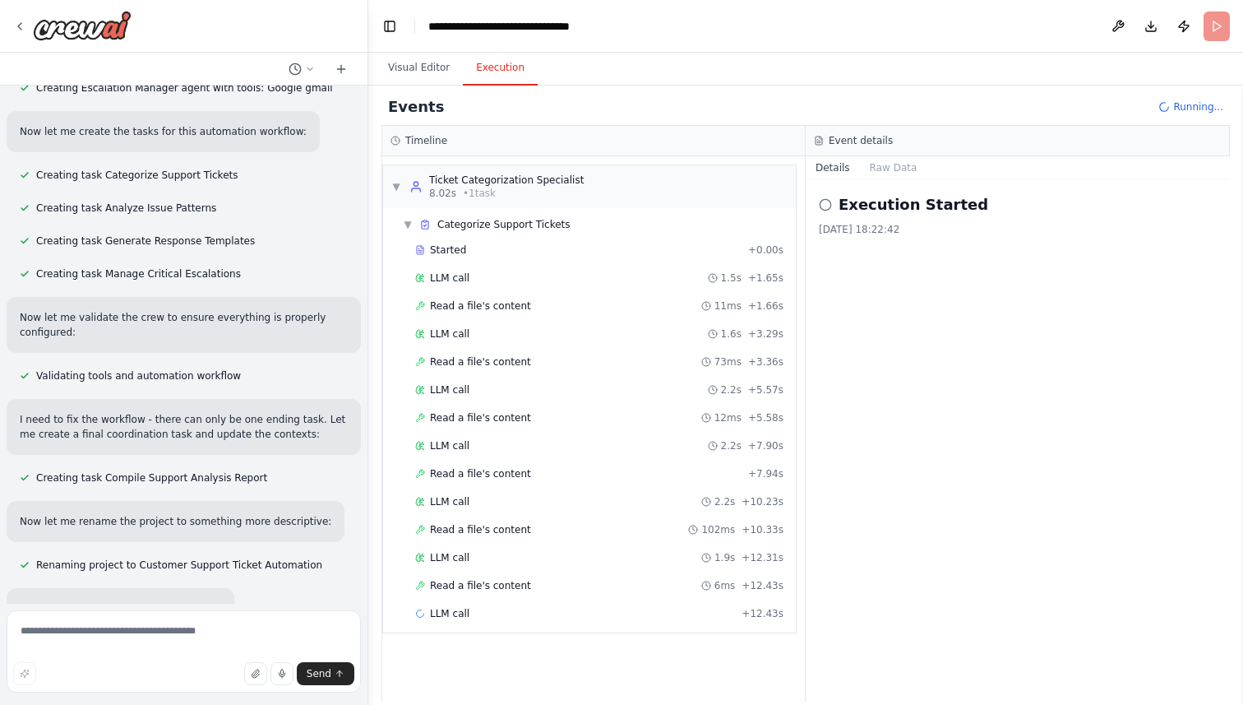
click at [508, 62] on button "Execution" at bounding box center [500, 68] width 75 height 35
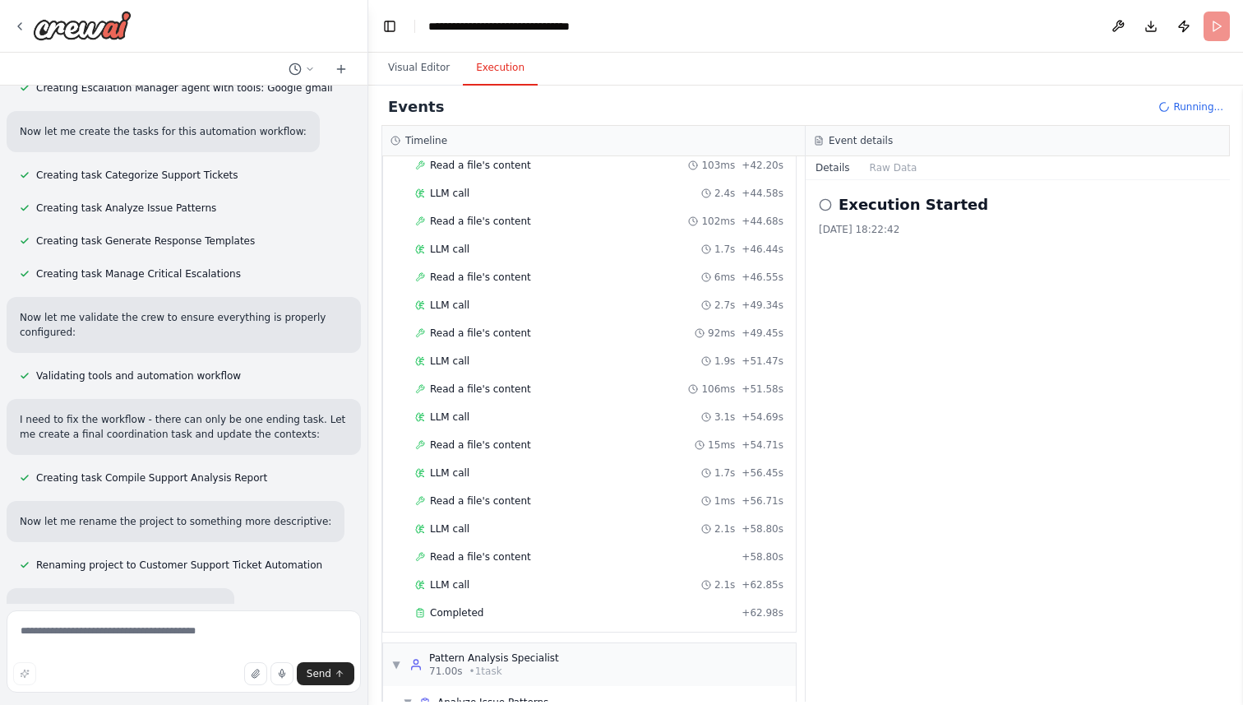
scroll to position [1095, 0]
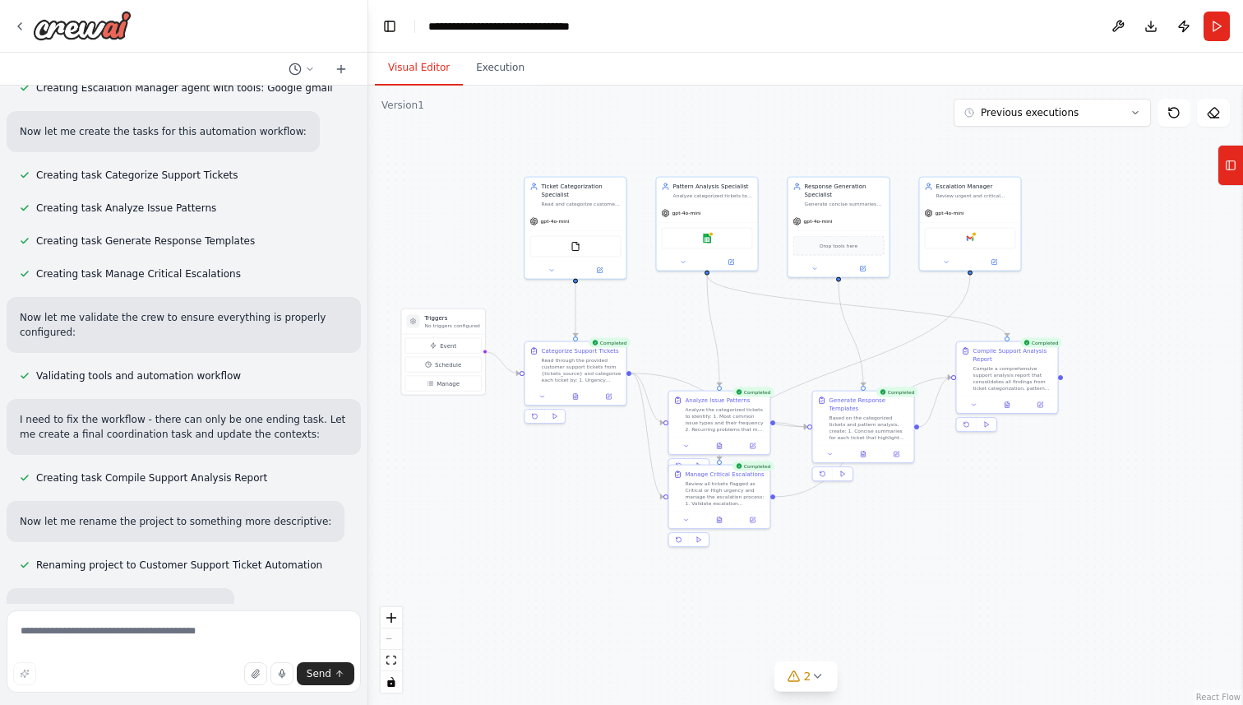
click at [428, 61] on button "Visual Editor" at bounding box center [419, 68] width 88 height 35
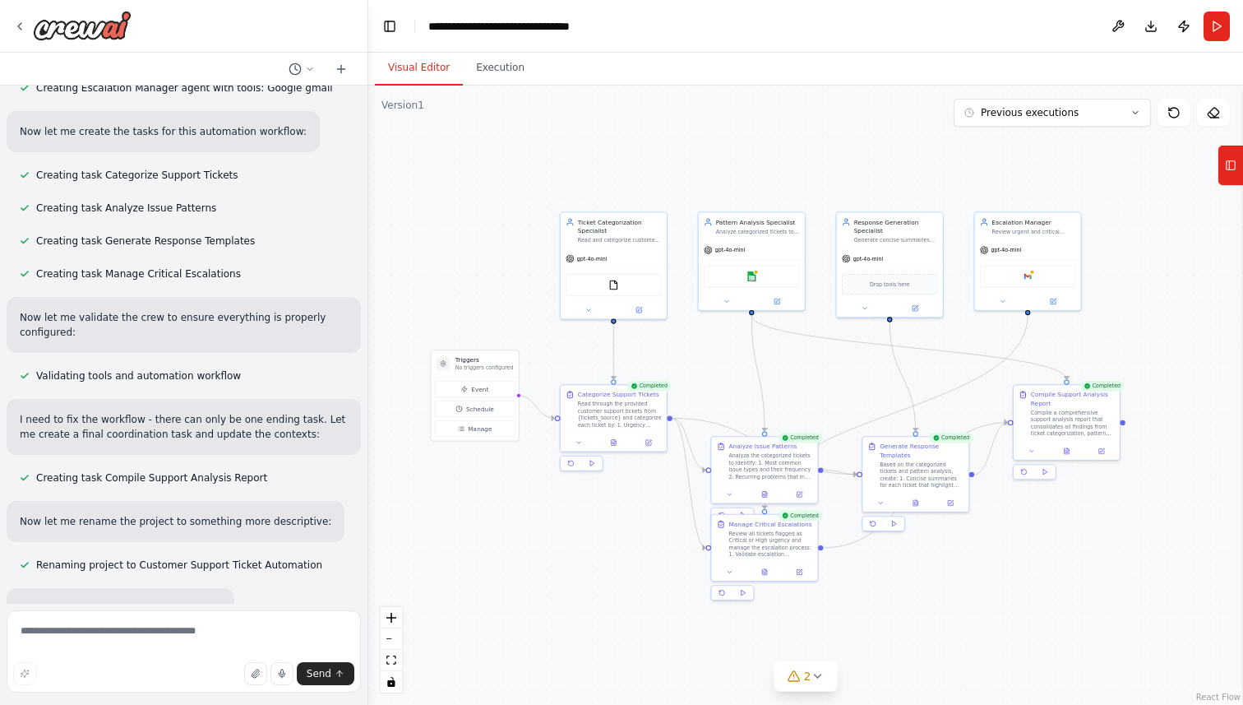
click at [1220, 191] on div ".deletable-edge-delete-btn { width: 20px; height: 20px; border: 0px solid #ffff…" at bounding box center [805, 395] width 875 height 619
click at [1230, 185] on button "Tools" at bounding box center [1230, 165] width 25 height 41
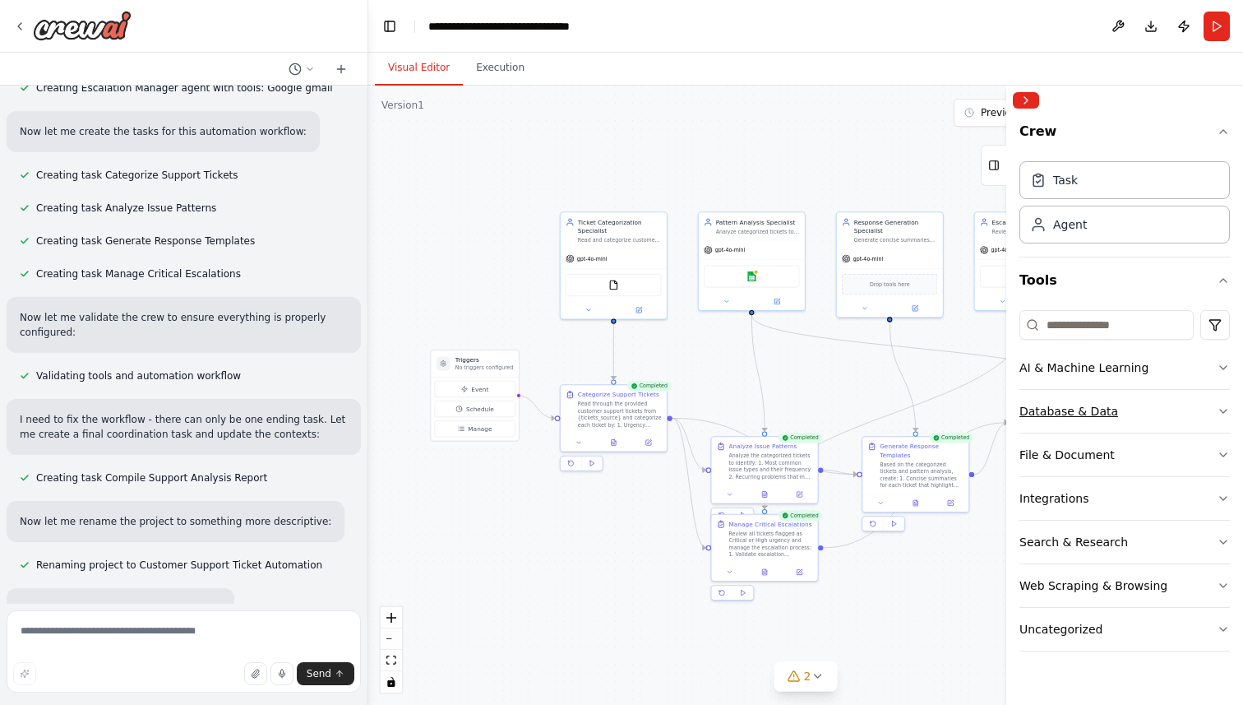
click at [1088, 417] on div "Database & Data" at bounding box center [1069, 411] width 99 height 16
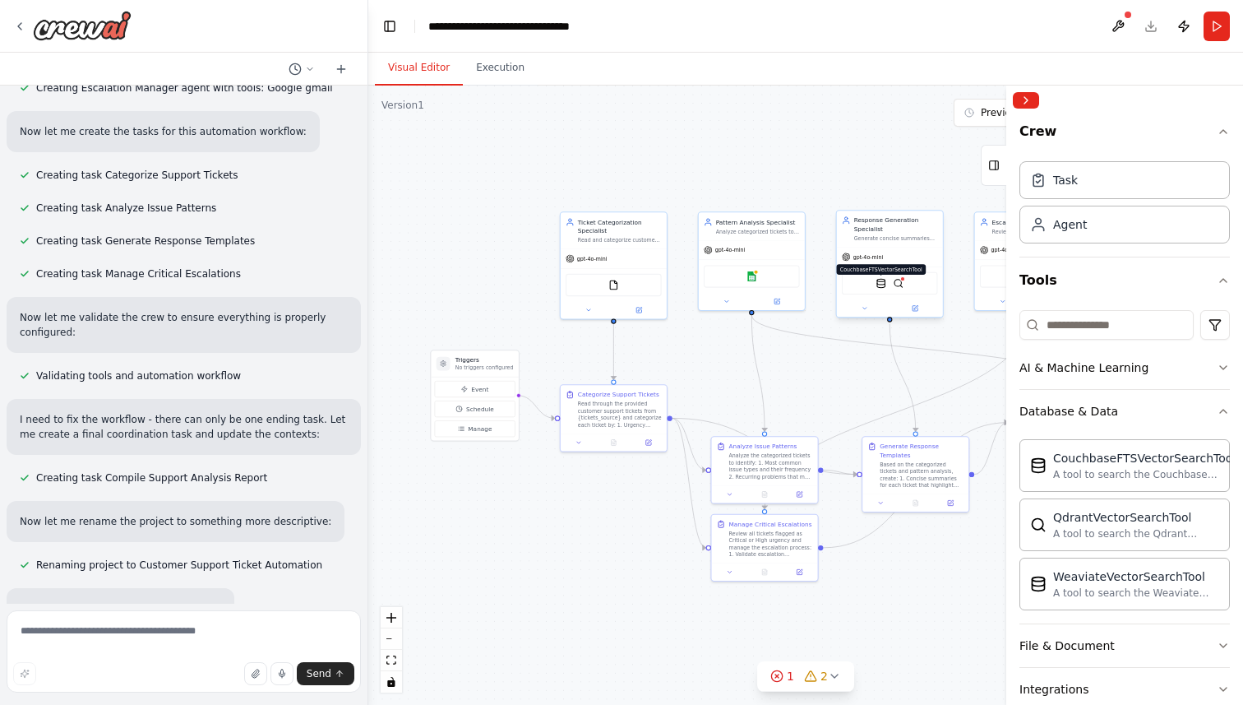
click at [885, 280] on img at bounding box center [881, 283] width 11 height 11
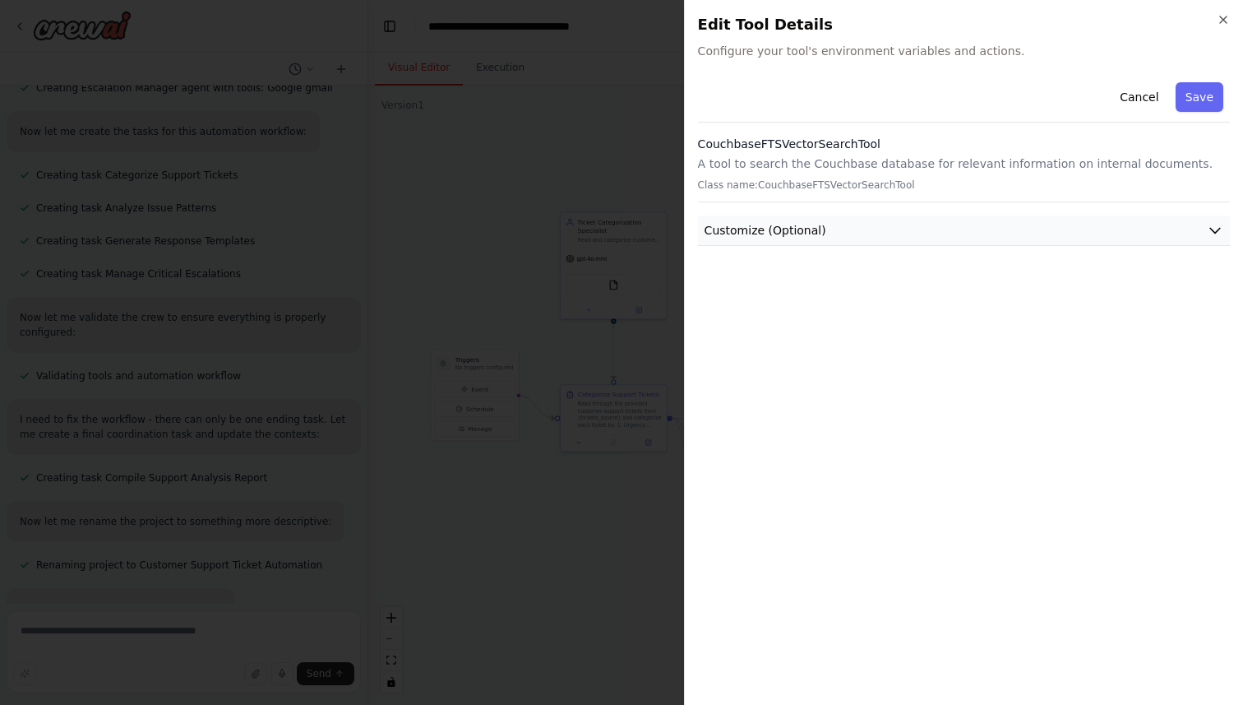
click at [1211, 229] on icon "button" at bounding box center [1215, 230] width 16 height 16
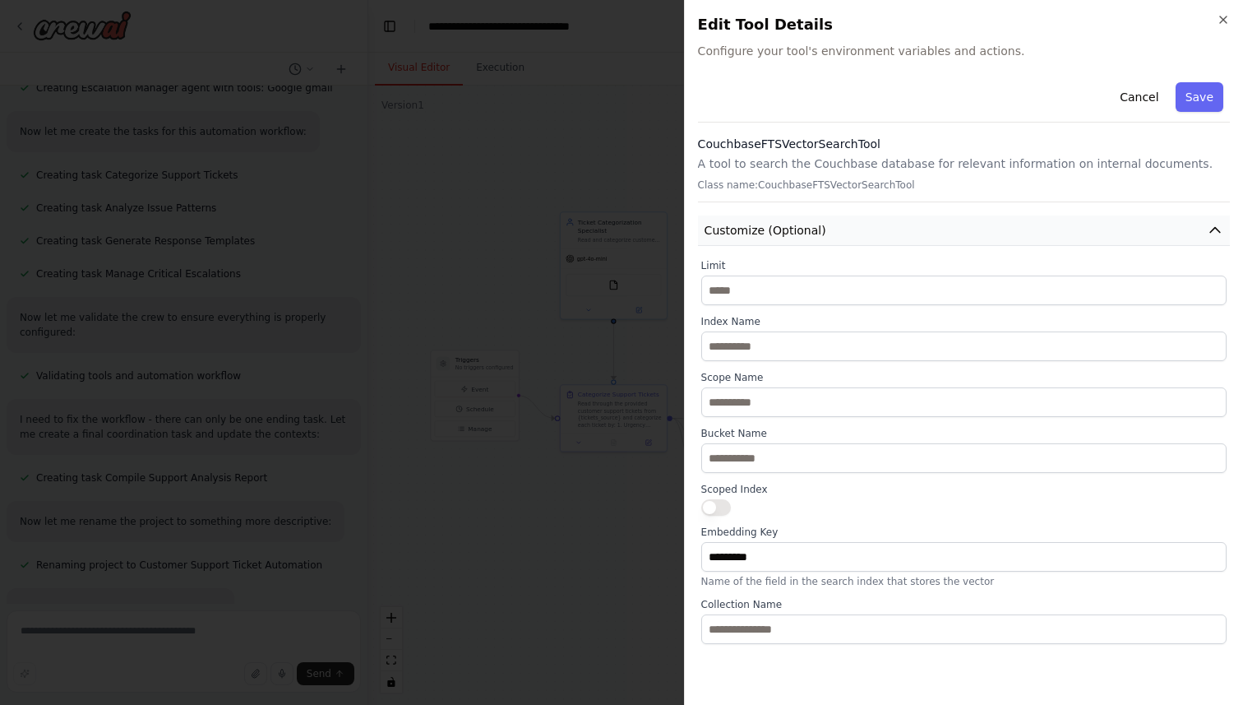
click at [1211, 230] on icon "button" at bounding box center [1215, 230] width 16 height 16
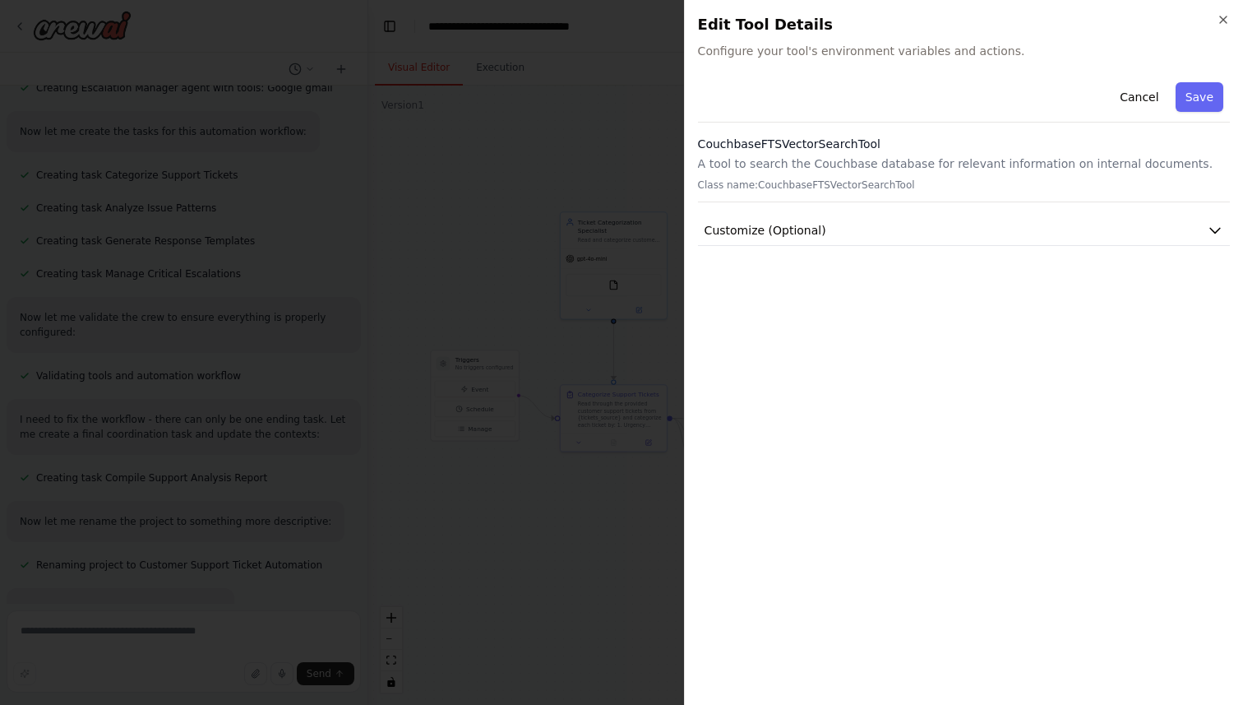
click at [1229, 28] on h2 "Edit Tool Details" at bounding box center [964, 24] width 532 height 23
click at [1225, 25] on icon "button" at bounding box center [1223, 19] width 13 height 13
